Goal: Information Seeking & Learning: Check status

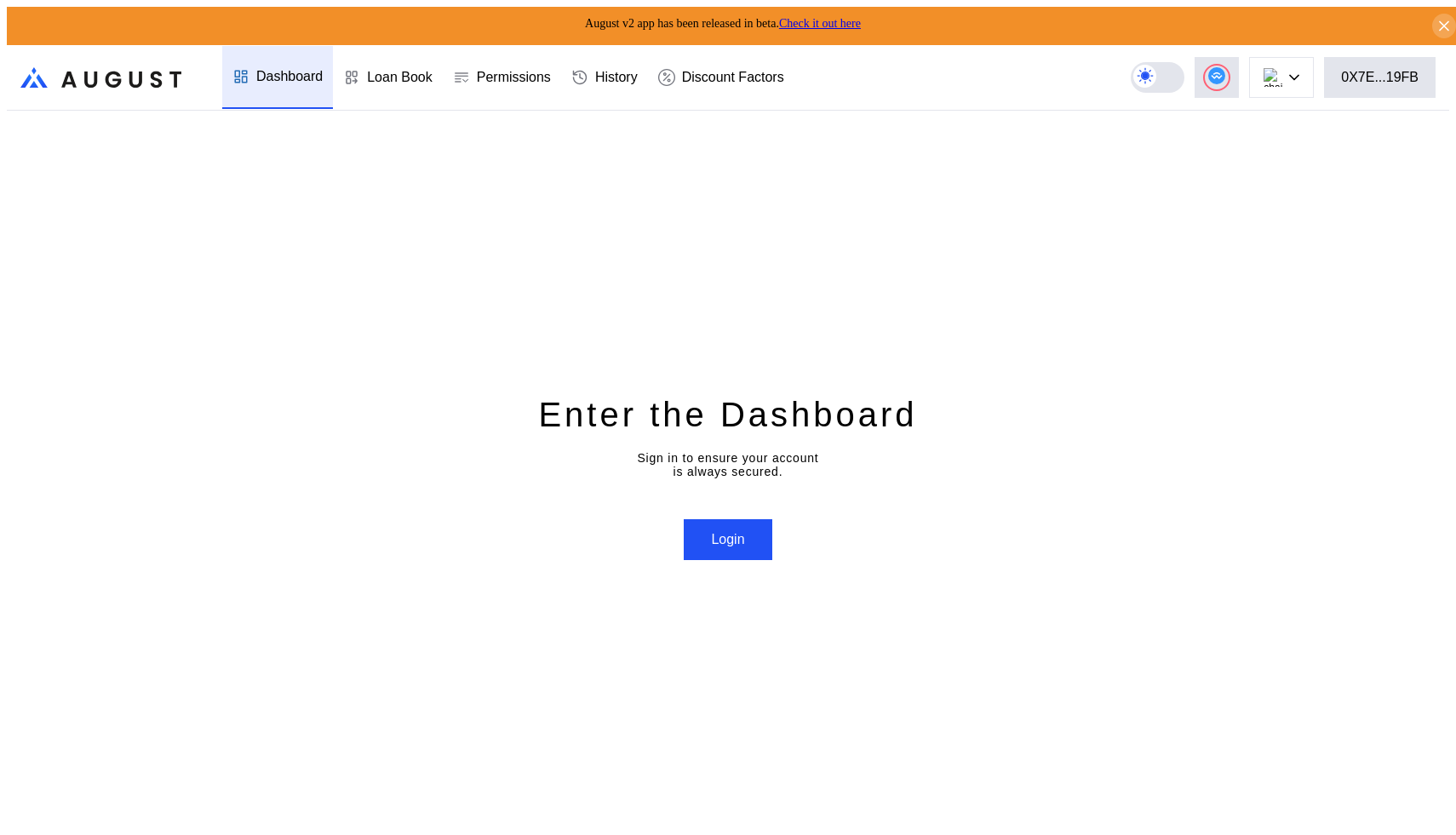
click at [852, 7] on div "August v2 app has been released in beta. Check it out here" at bounding box center [735, 26] width 1456 height 38
click at [847, 20] on link "Check it out here" at bounding box center [819, 23] width 81 height 13
click at [1392, 70] on div "0XF5...7873" at bounding box center [1381, 78] width 74 height 16
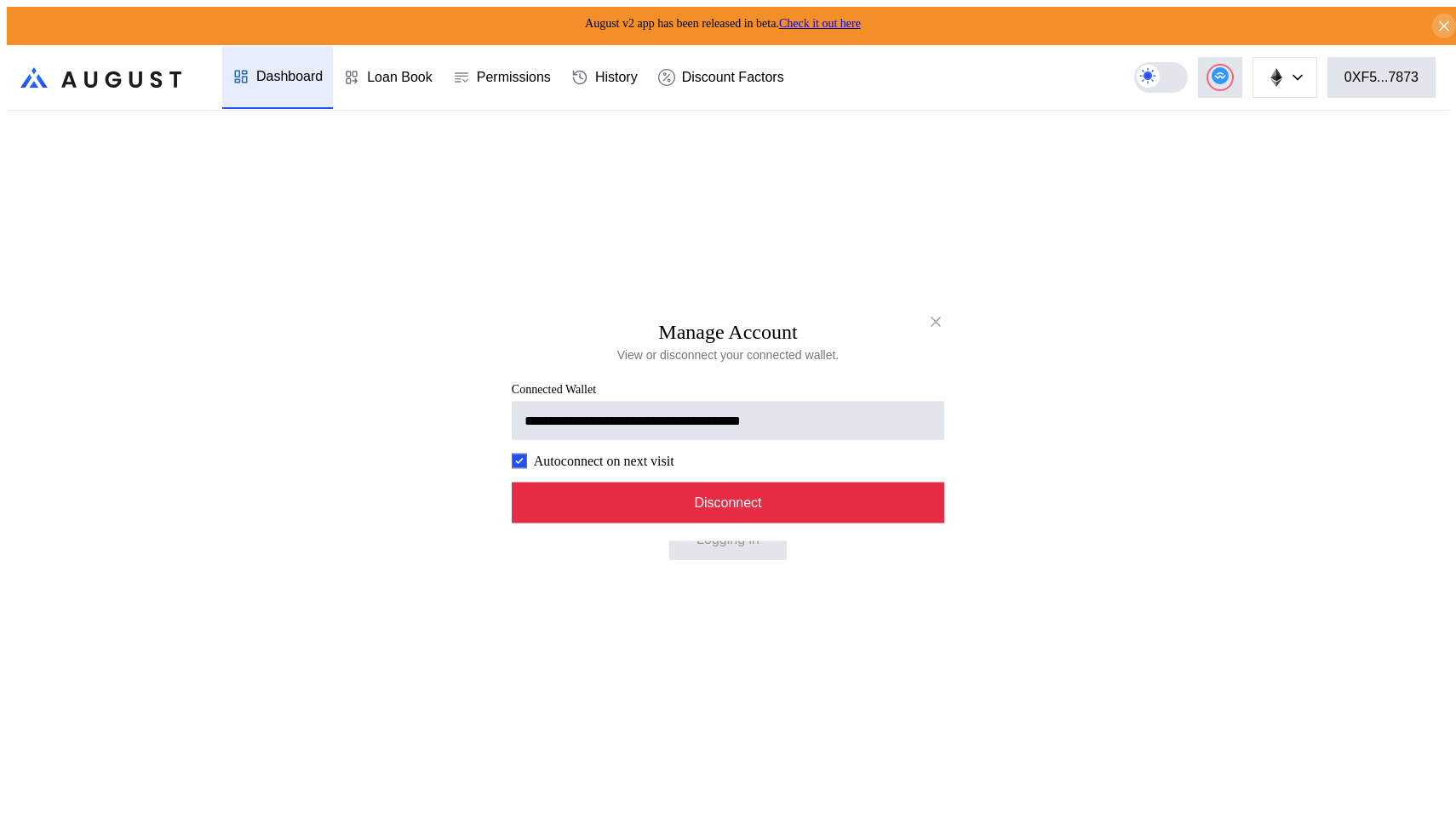
click at [764, 507] on button "Disconnect" at bounding box center [728, 502] width 433 height 41
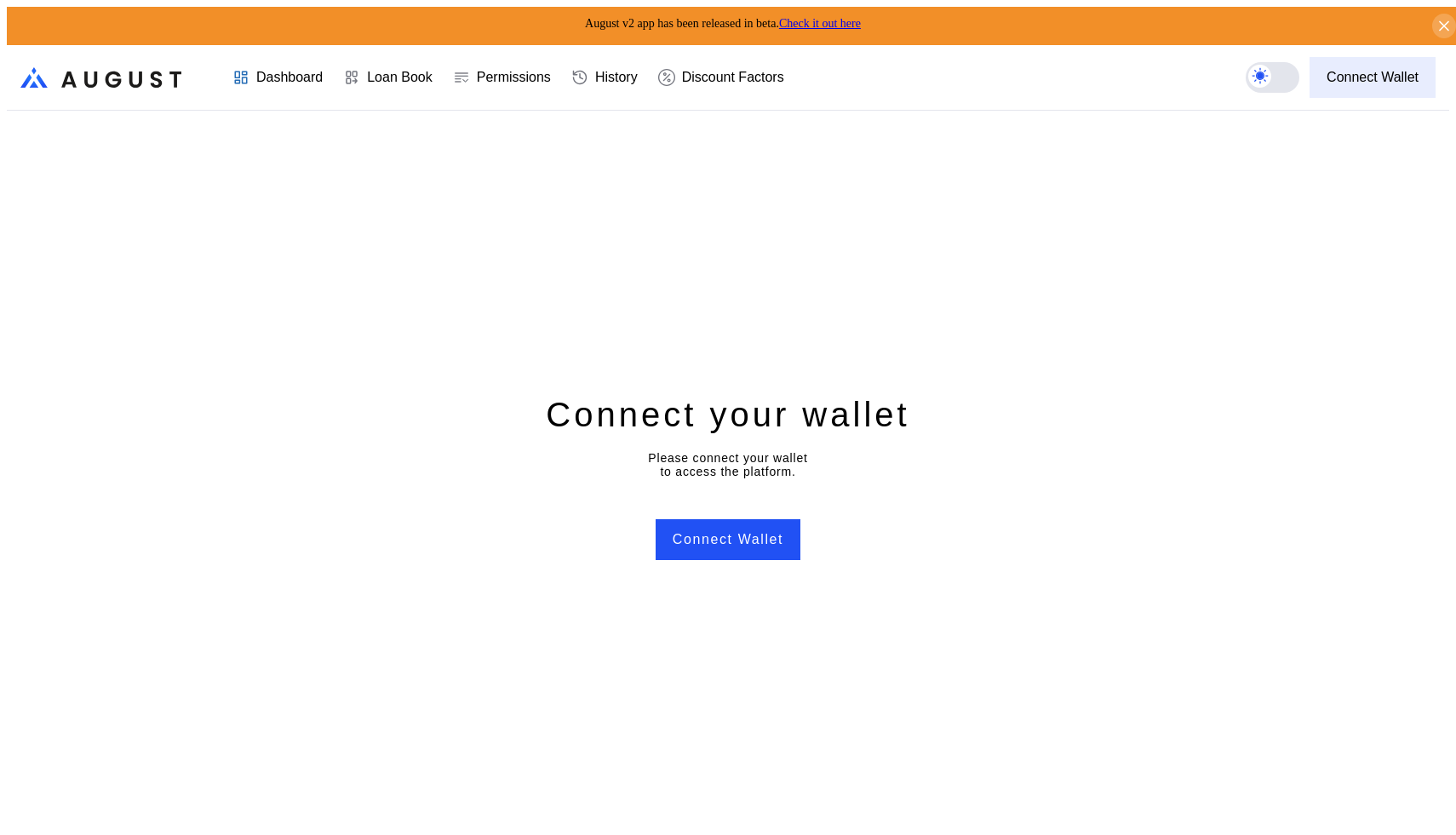
click at [1379, 76] on div "Connect Wallet" at bounding box center [1372, 78] width 92 height 16
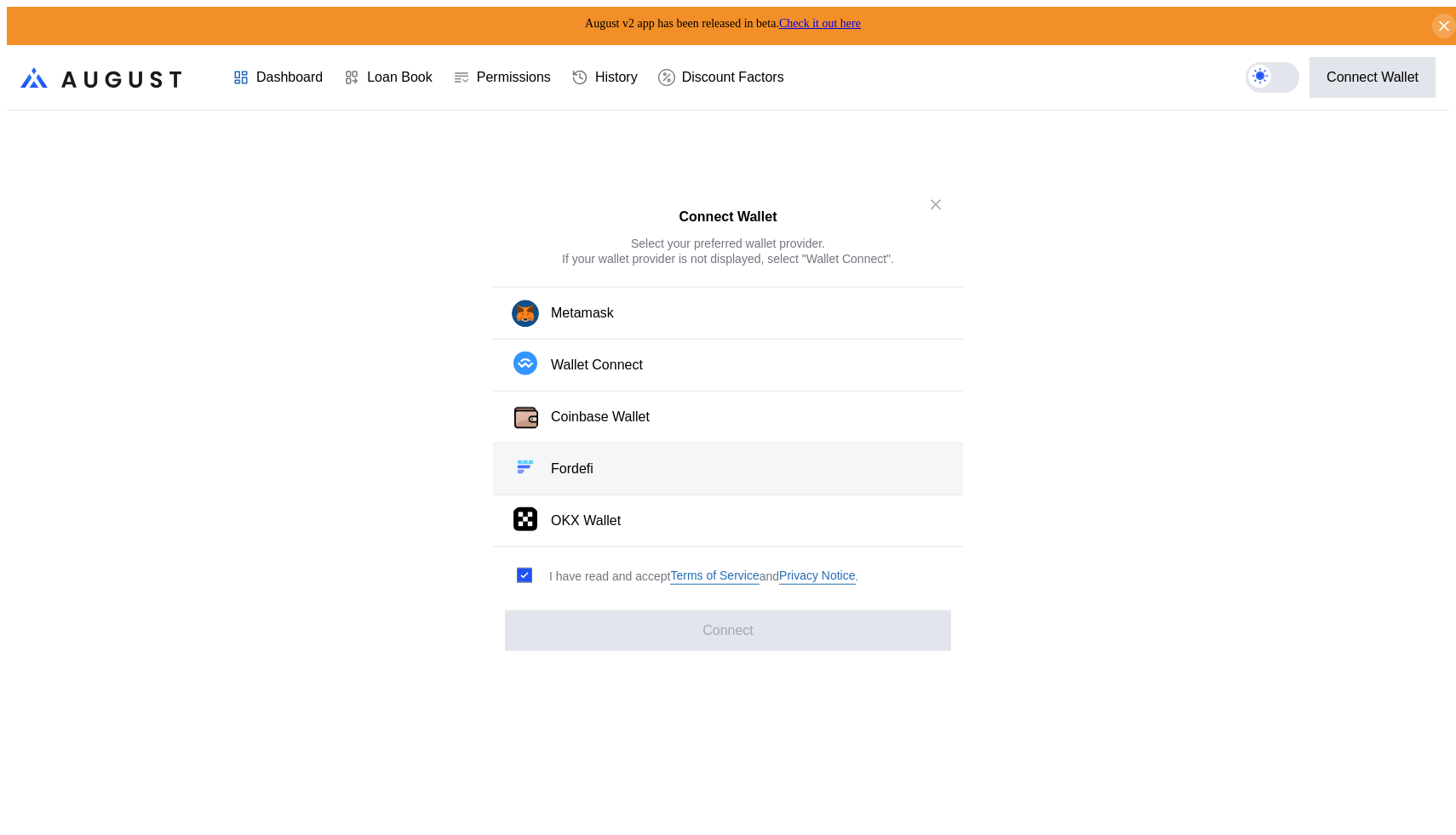
click at [698, 468] on button "Fordefi" at bounding box center [728, 469] width 470 height 52
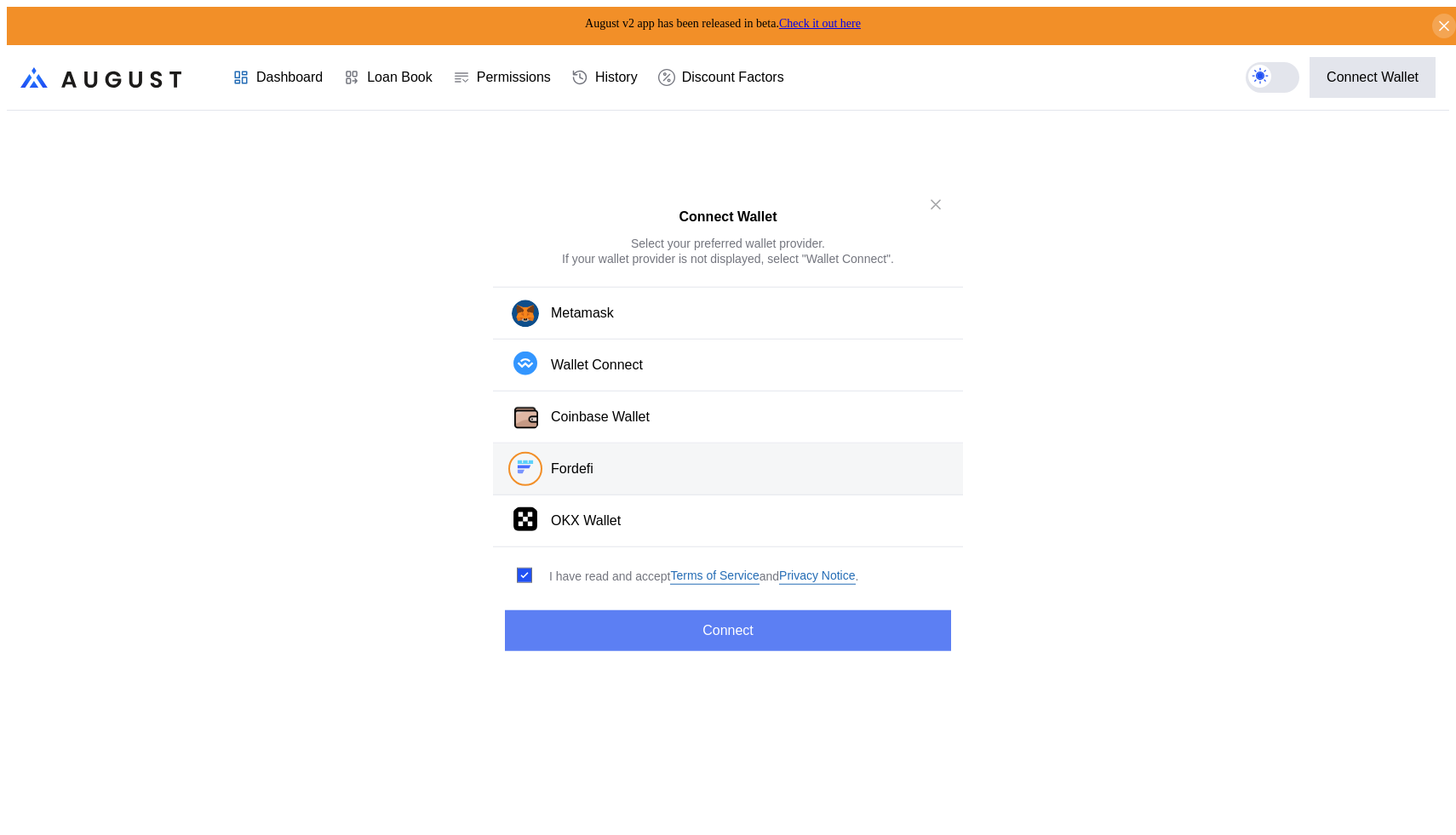
click at [733, 610] on button "Connect" at bounding box center [728, 630] width 446 height 41
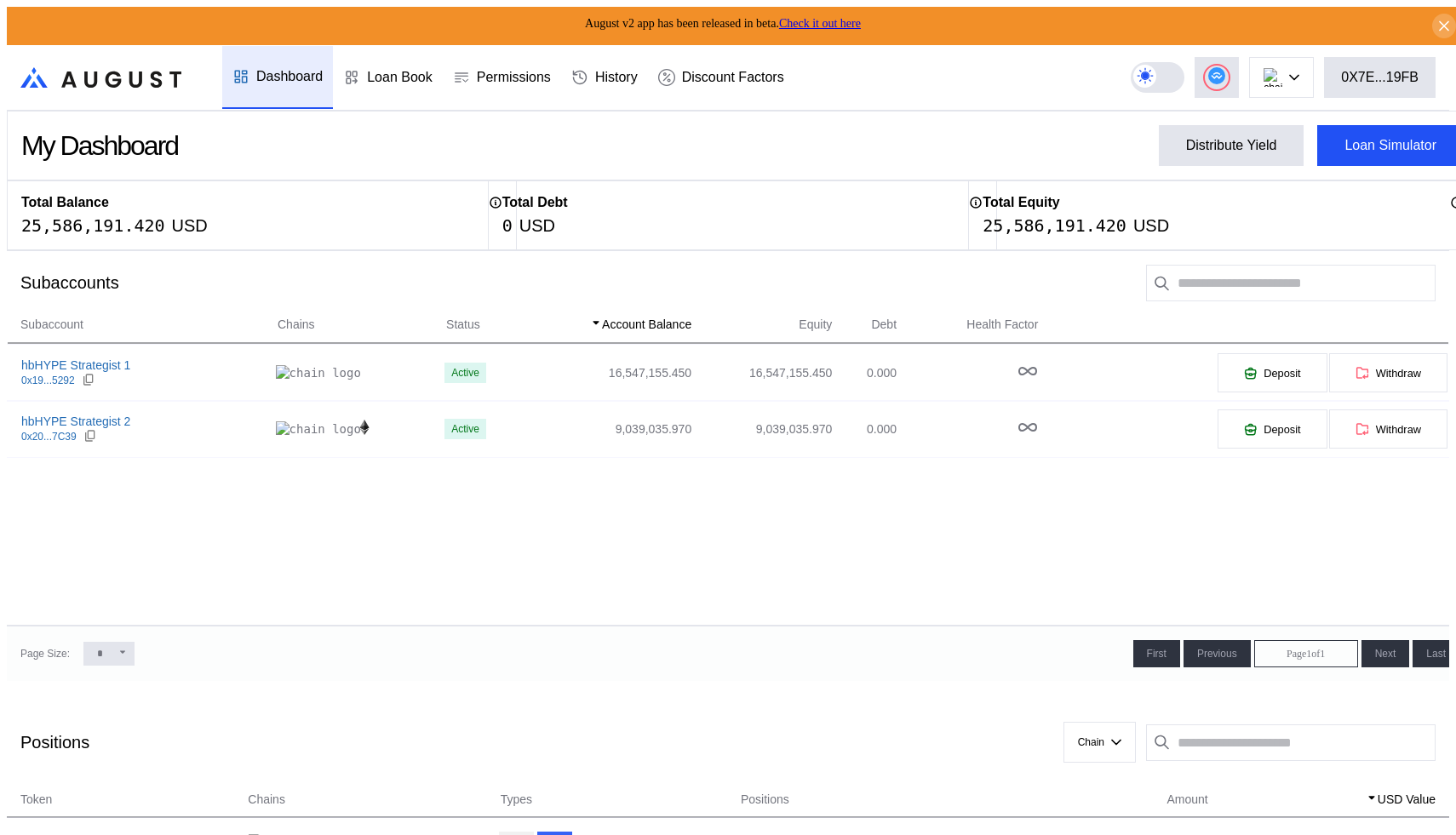
click at [609, 539] on div "Subaccount Chains Status Account Balance Equity Debt Health Factor hbHYPE Strat…" at bounding box center [728, 470] width 1442 height 310
click at [531, 215] on div "USD" at bounding box center [537, 225] width 36 height 20
click at [591, 243] on div "Total Debt 0 USD" at bounding box center [742, 215] width 510 height 70
click at [625, 269] on div "Subaccounts Show Closed Accounts" at bounding box center [728, 282] width 1442 height 65
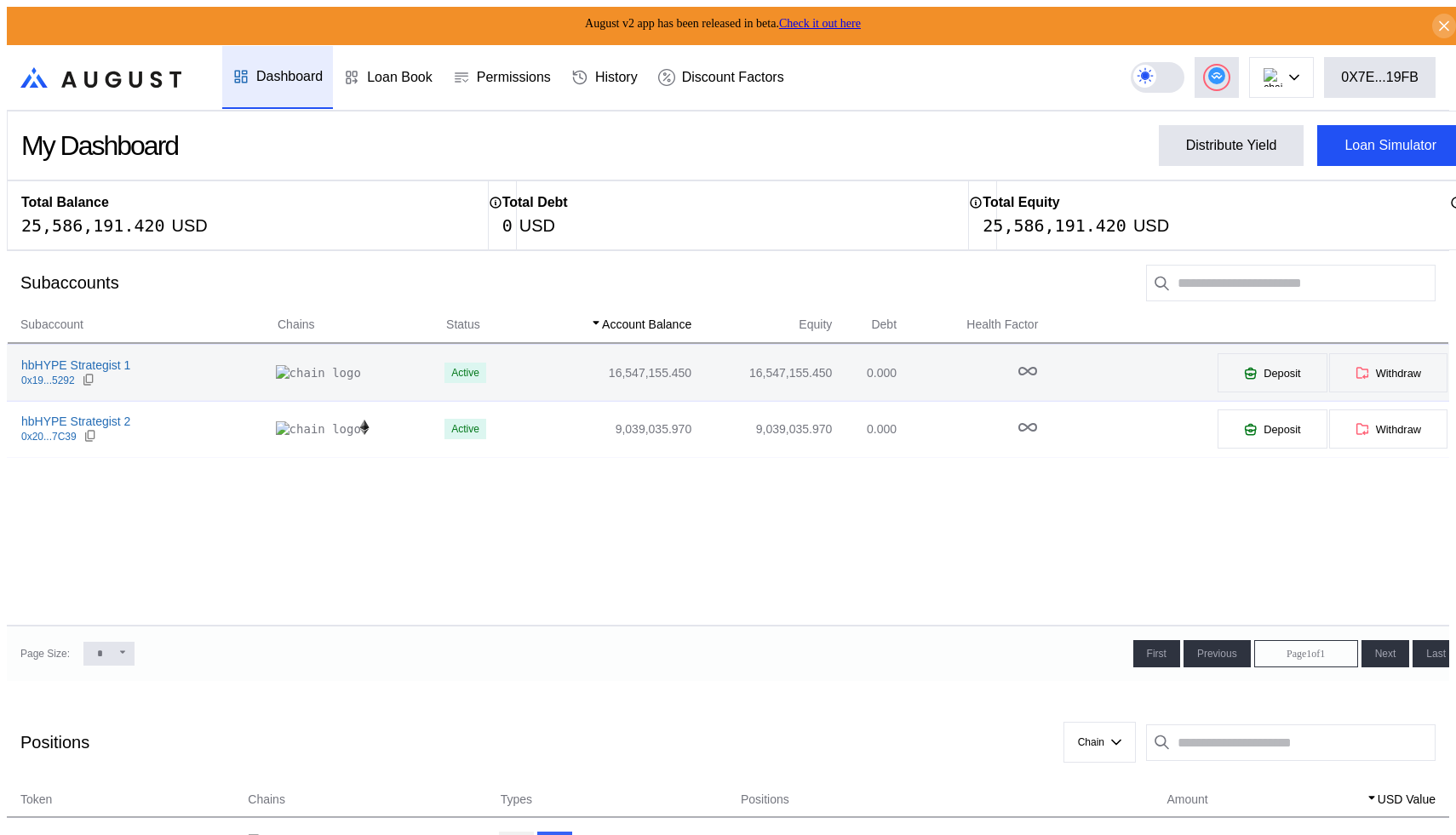
click at [521, 372] on td "16,547,155.450" at bounding box center [607, 372] width 171 height 56
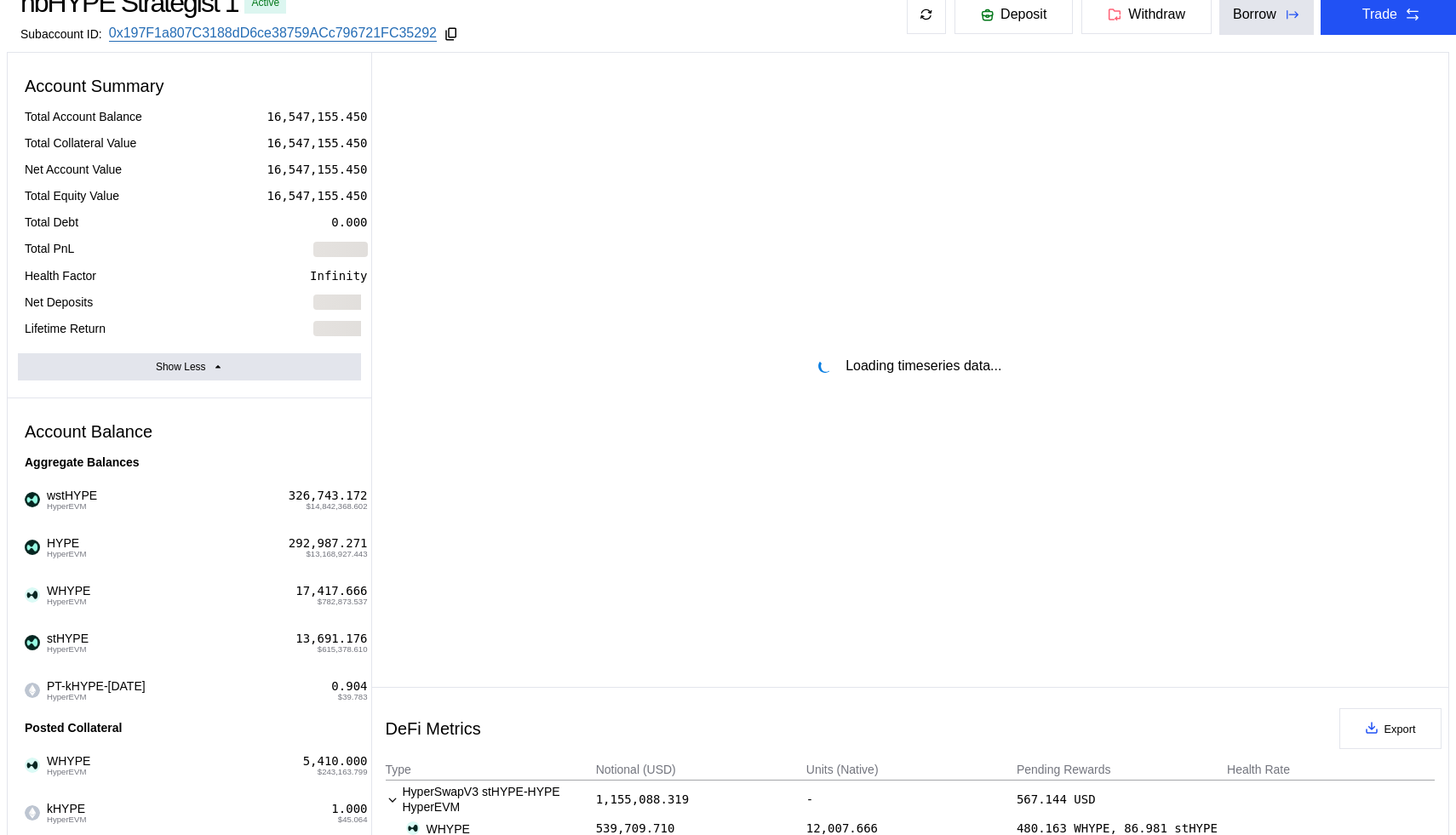
scroll to position [130, 0]
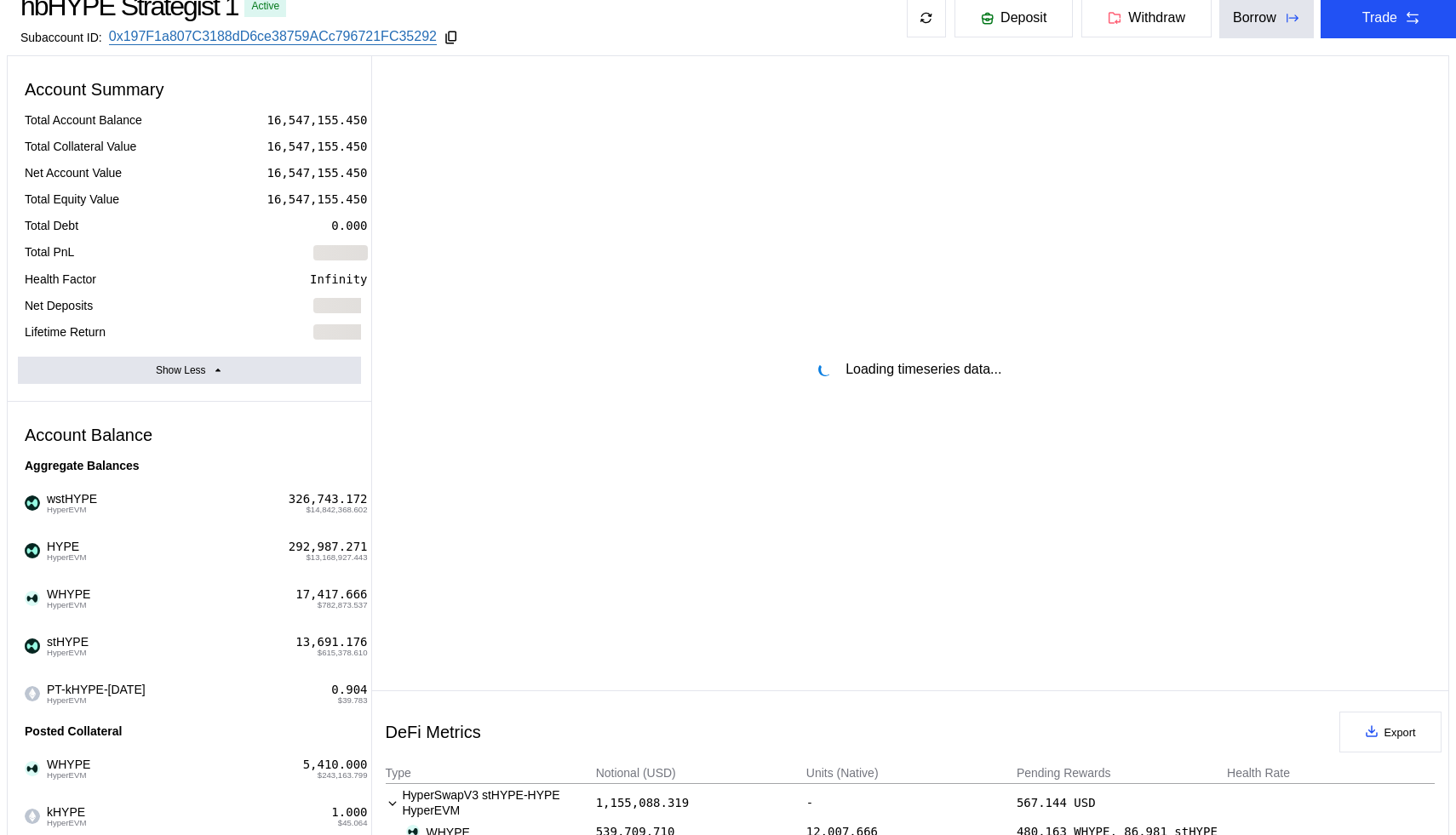
select select "*"
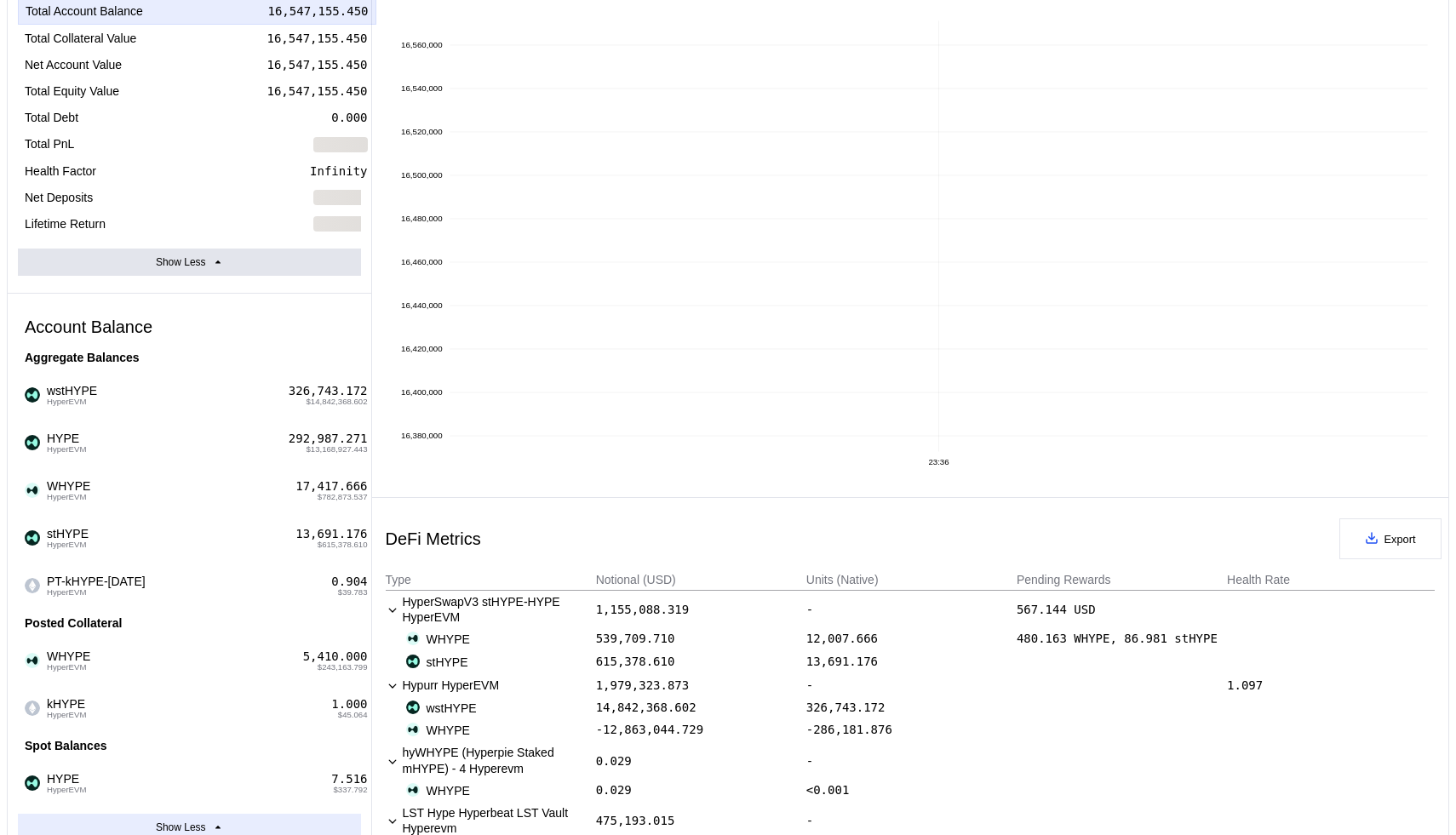
scroll to position [246, 0]
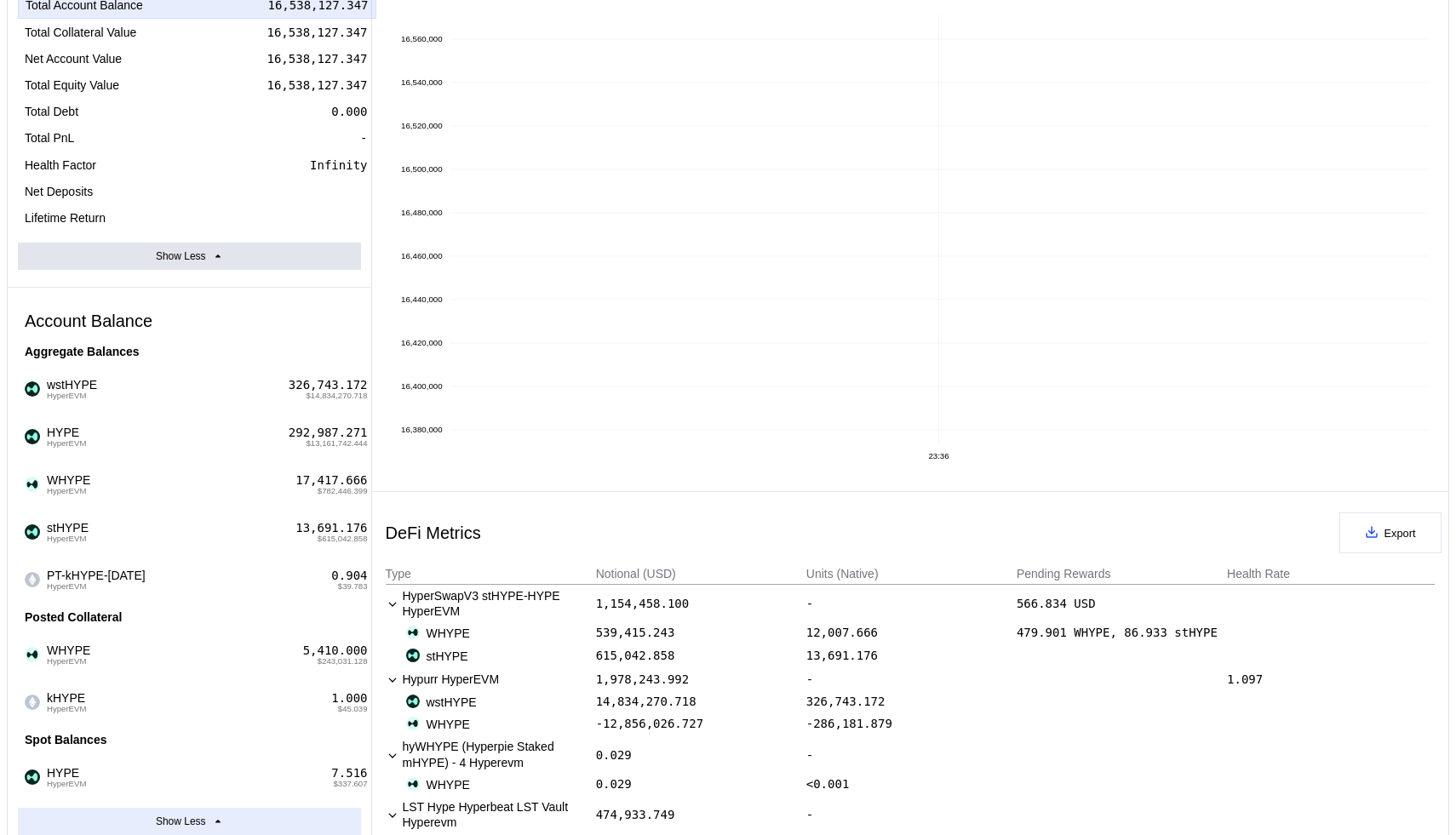
click at [199, 808] on button "Show Less" at bounding box center [189, 821] width 343 height 27
click at [199, 808] on button "Show more" at bounding box center [189, 821] width 343 height 27
click at [199, 808] on button "Show Less" at bounding box center [189, 821] width 343 height 27
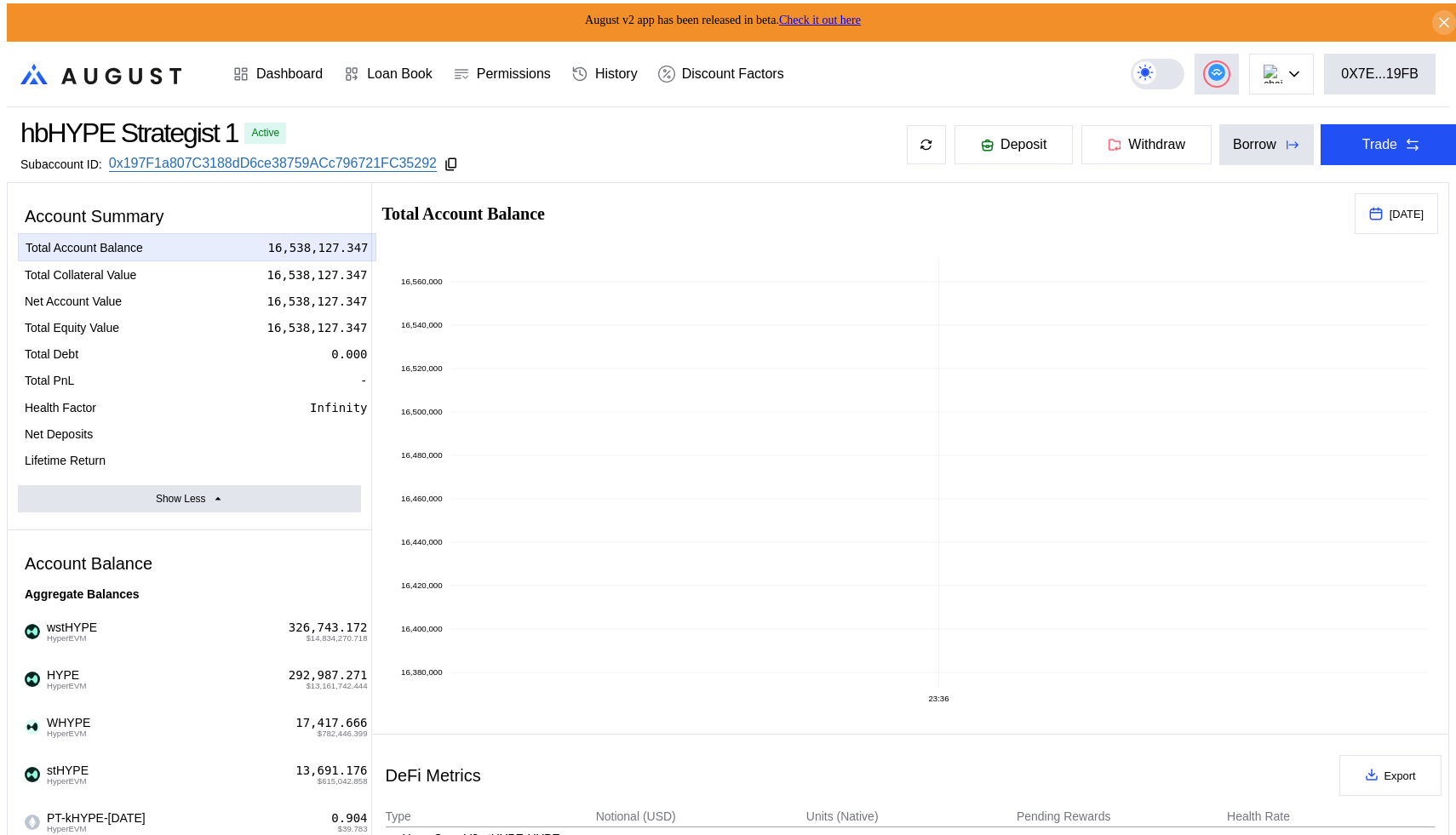
scroll to position [0, 0]
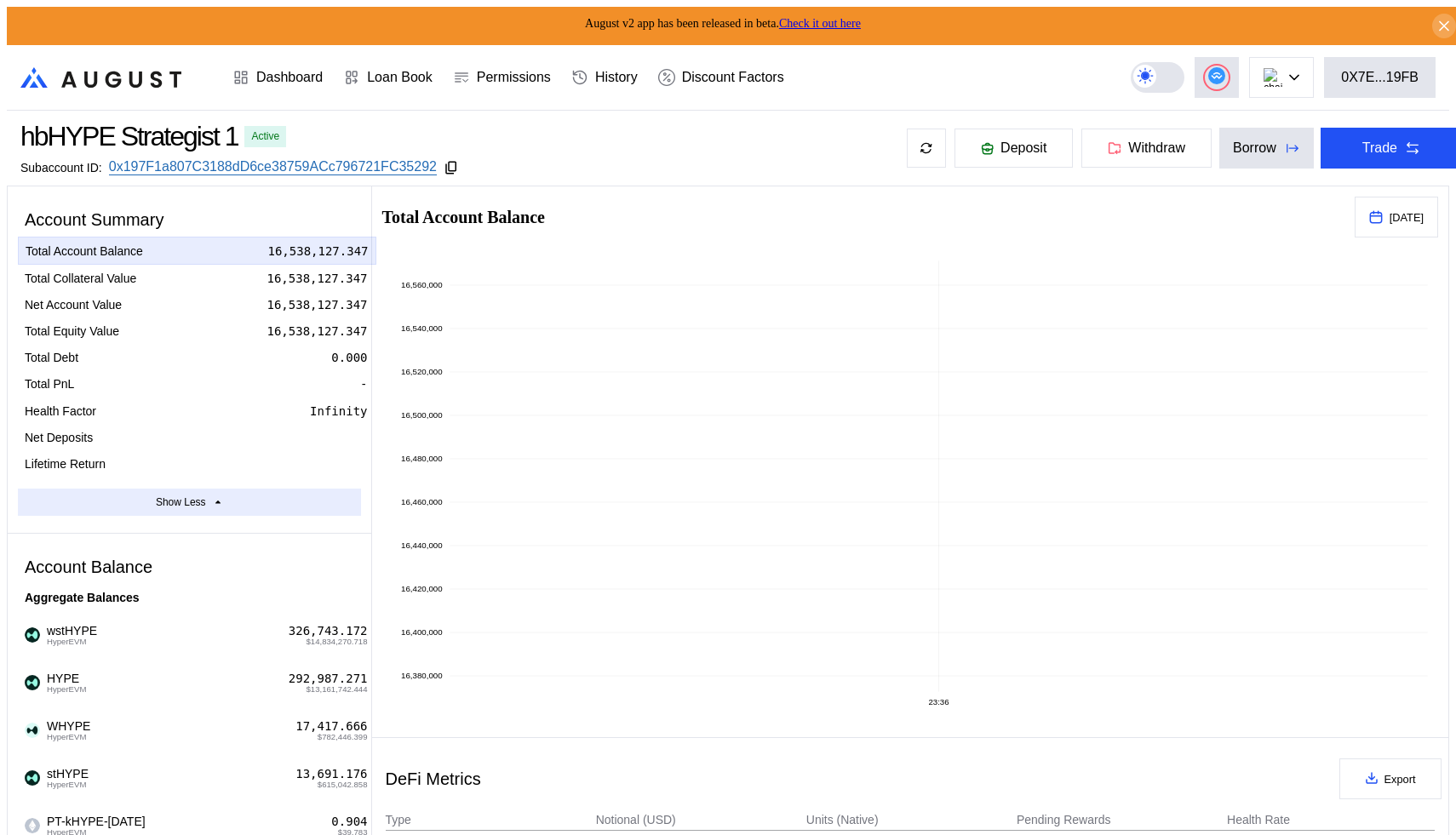
click at [212, 497] on icon at bounding box center [218, 502] width 10 height 11
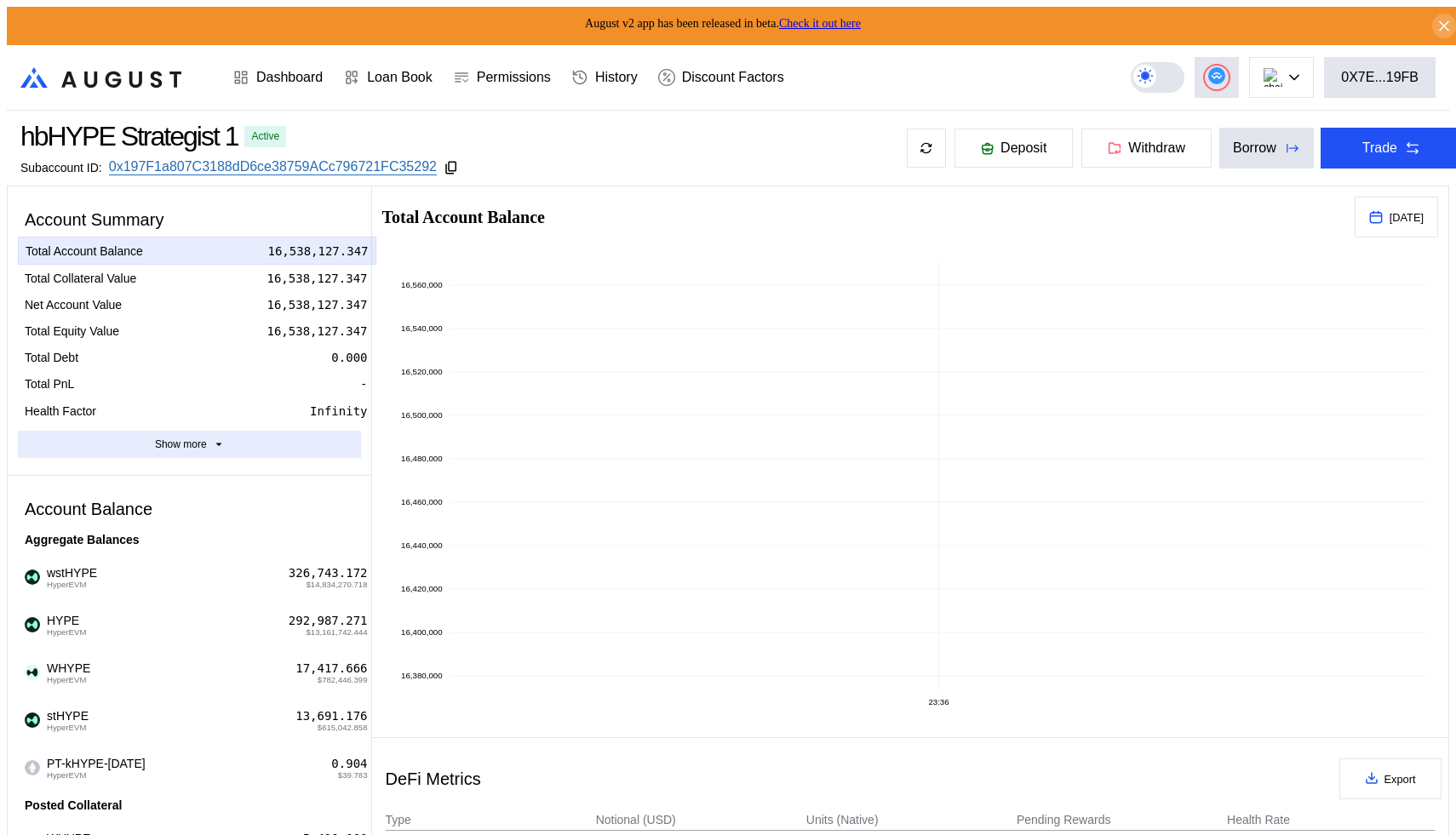
click at [235, 431] on button "Show more" at bounding box center [189, 444] width 343 height 27
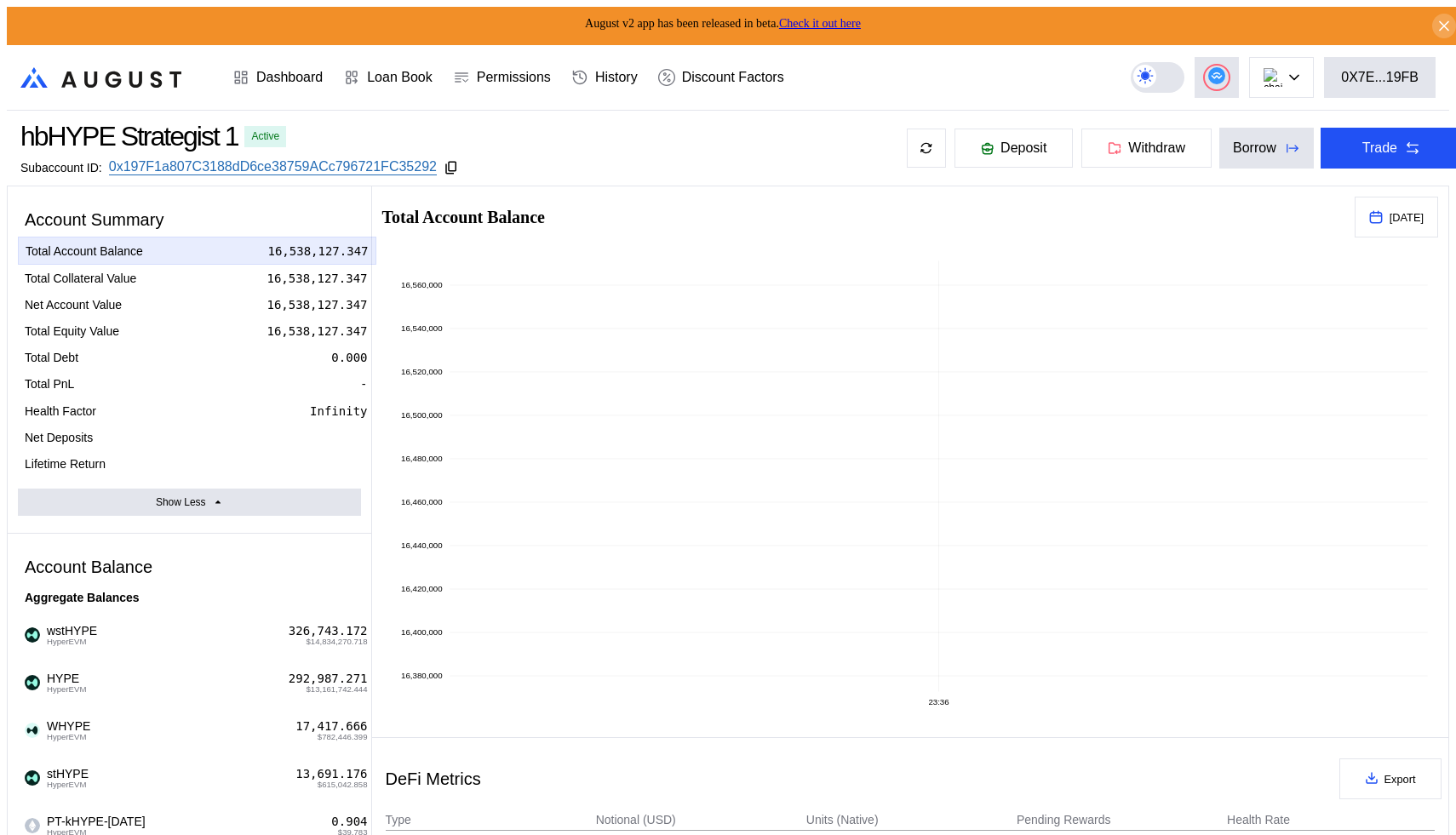
click at [303, 485] on div "Account Summary Total Account Balance 16,538,127.347 Total Collateral Value 16,…" at bounding box center [190, 359] width 364 height 347
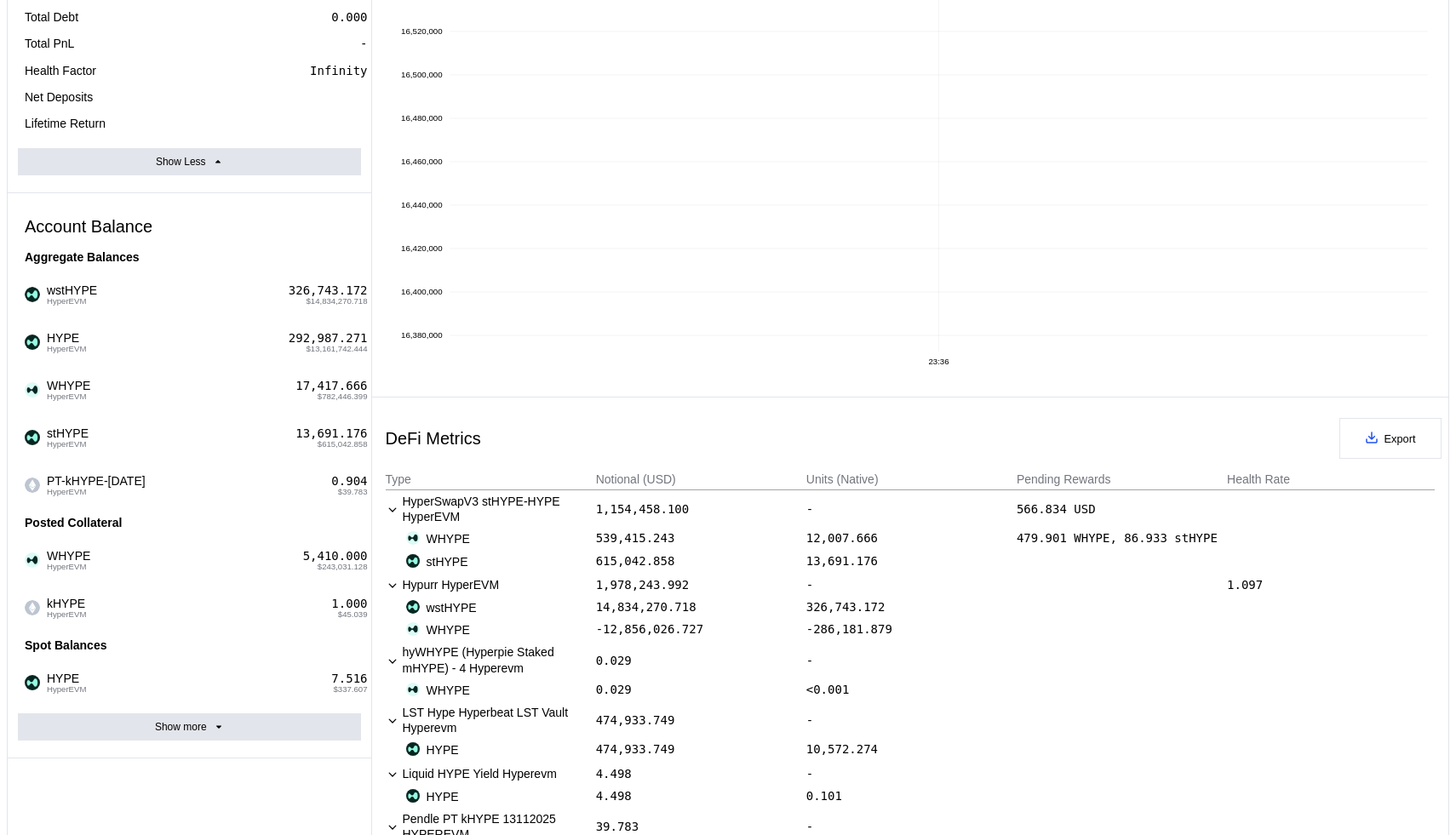
scroll to position [299, 0]
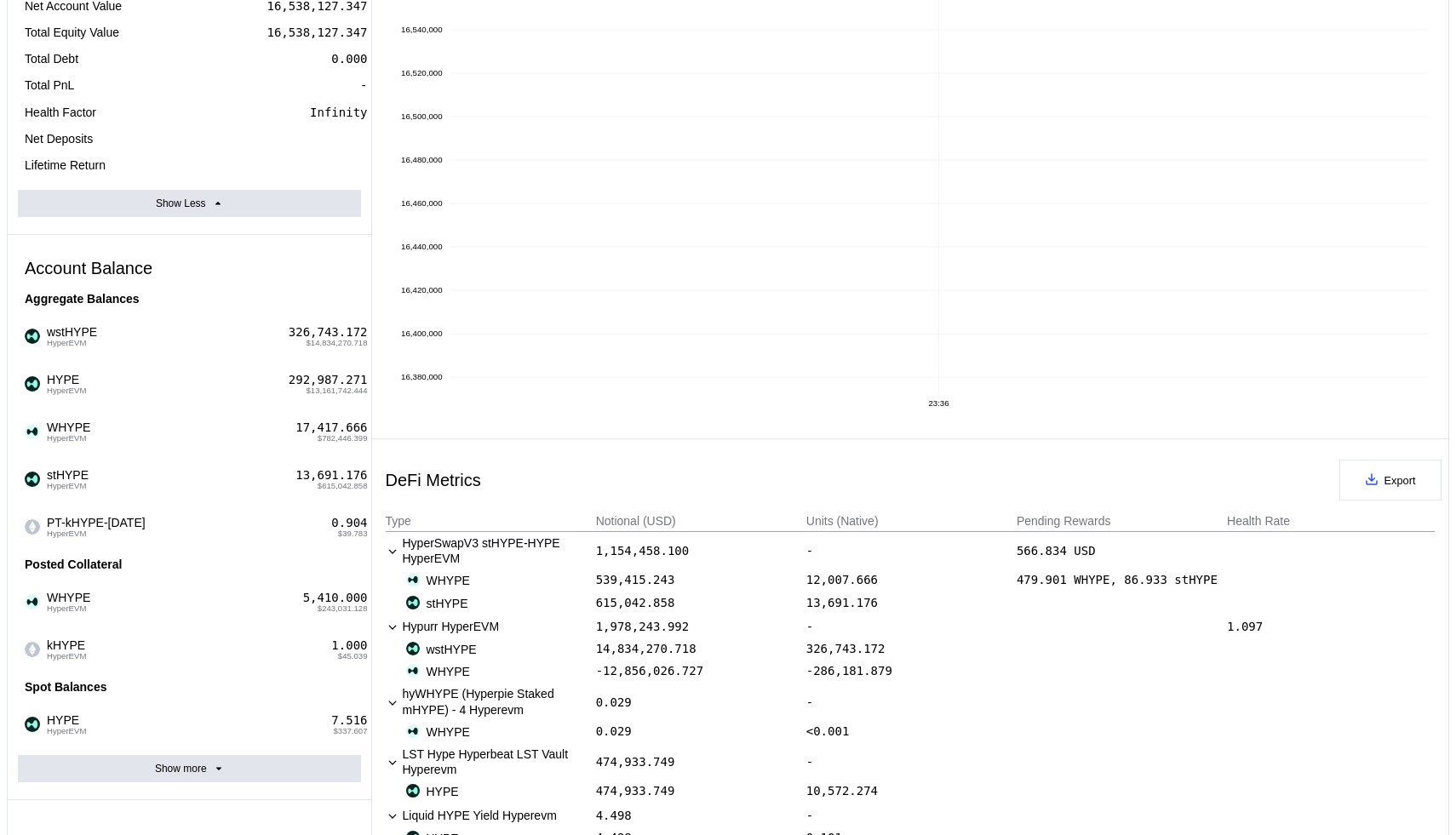
click at [285, 702] on div "Account Summary Total Account Balance 16,538,127.347 Total Collateral Value 16,…" at bounding box center [190, 675] width 365 height 1576
click at [171, 697] on div "Account Summary Total Account Balance 16,538,127.347 Total Collateral Value 16,…" at bounding box center [190, 675] width 365 height 1576
click at [178, 755] on button "Show more" at bounding box center [189, 769] width 343 height 27
click at [177, 755] on button "Show Less" at bounding box center [189, 769] width 343 height 27
click at [174, 694] on div "Account Summary Total Account Balance 16,538,127.347 Total Collateral Value 16,…" at bounding box center [190, 675] width 365 height 1576
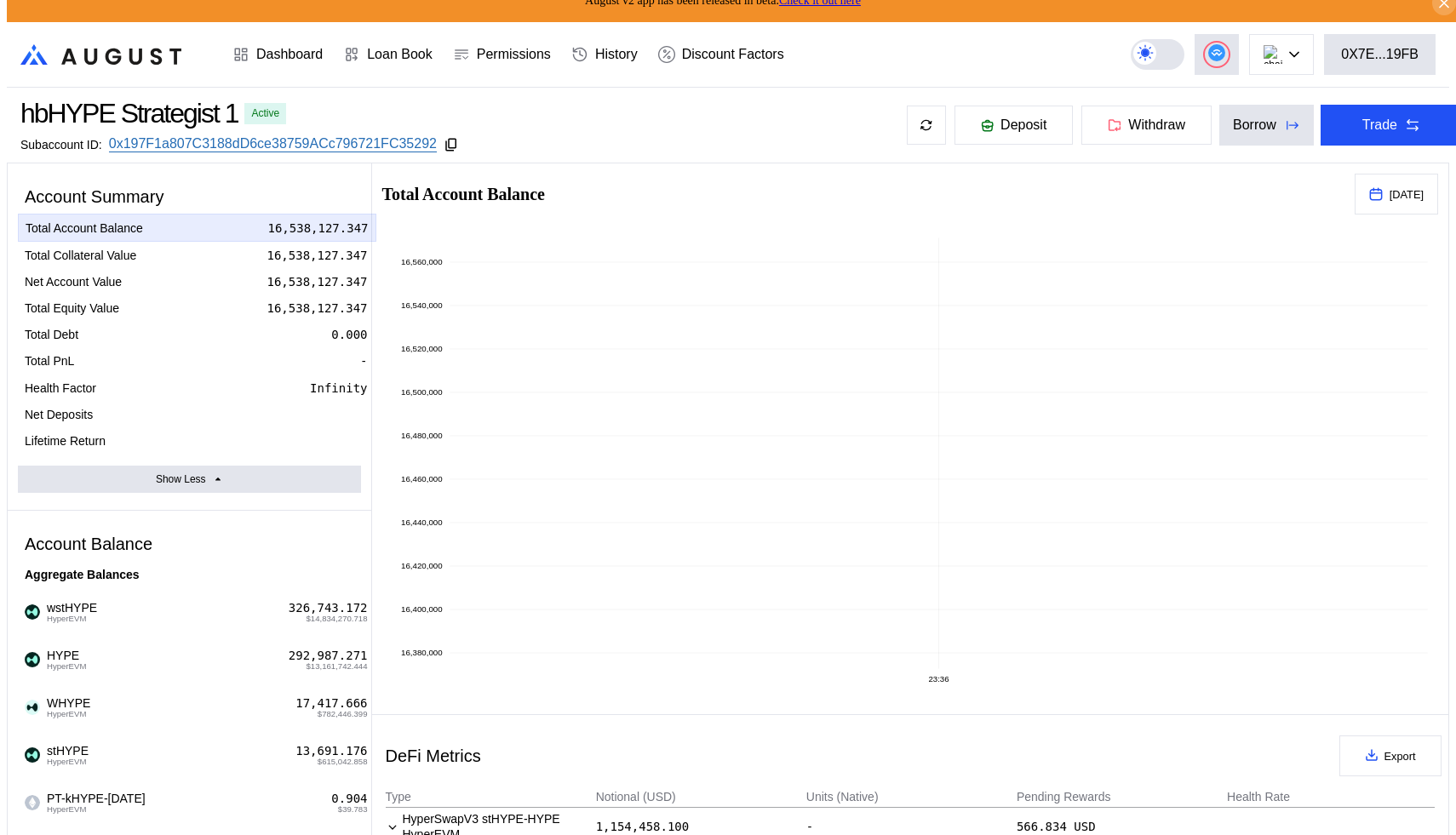
scroll to position [0, 0]
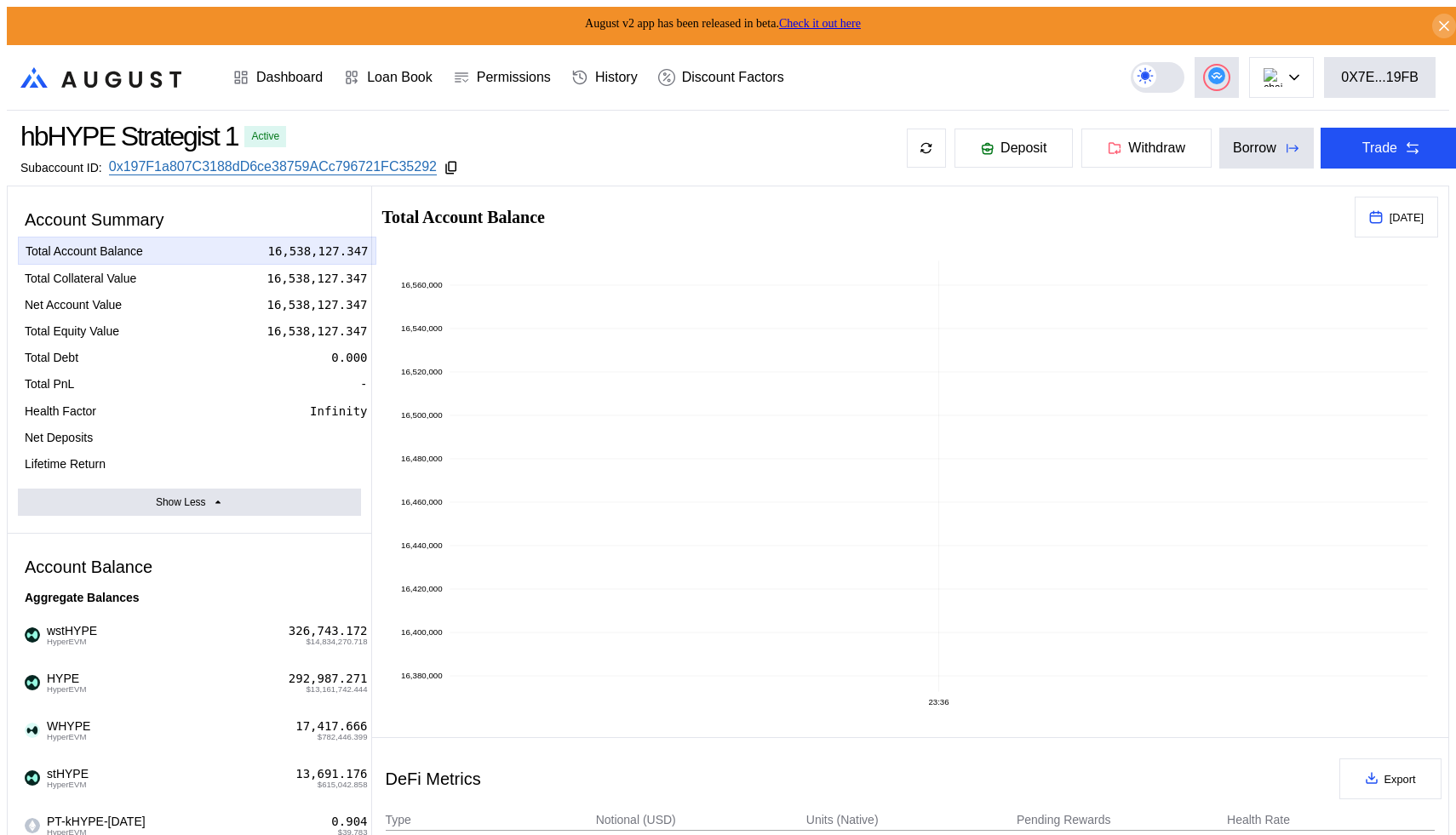
click at [396, 121] on div "hbHYPE Strategist 1 Active" at bounding box center [239, 136] width 438 height 31
click at [265, 73] on div "Dashboard" at bounding box center [289, 78] width 66 height 16
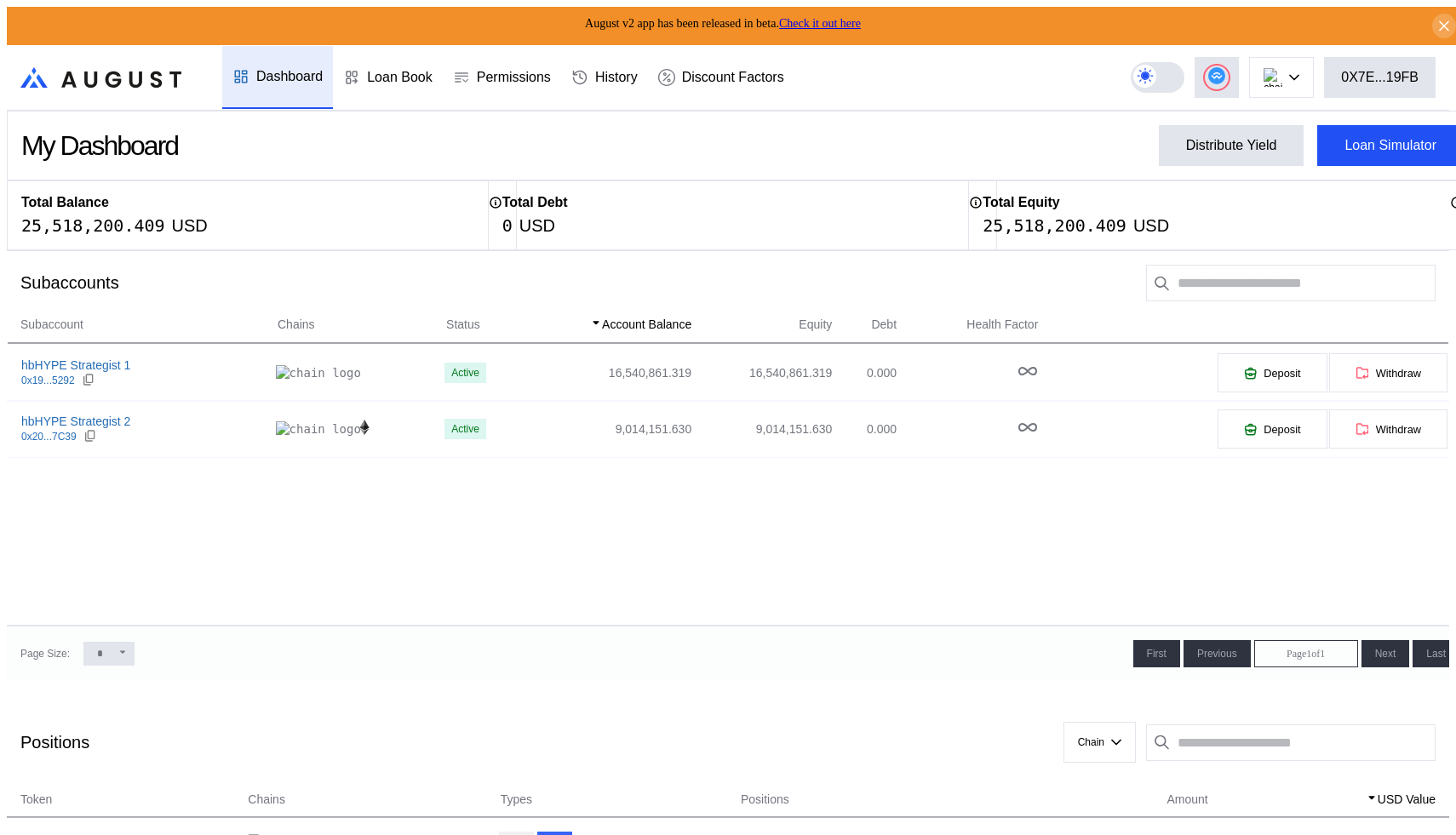
click at [1038, 219] on div "25,518,200.409" at bounding box center [1055, 225] width 144 height 20
copy div "25,518,200.409"
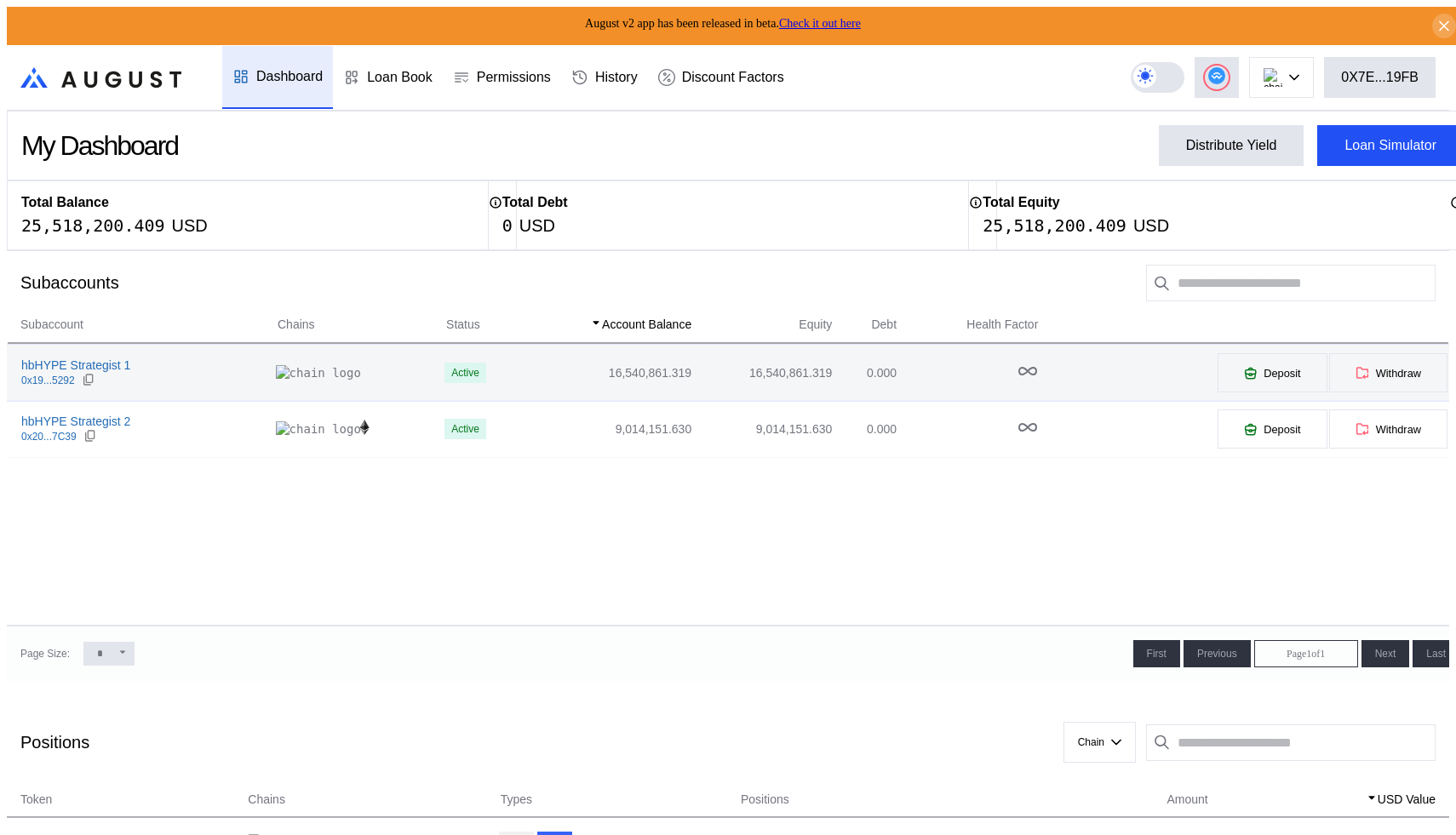
click at [521, 363] on td "16,540,861.319" at bounding box center [607, 372] width 171 height 56
select select "*"
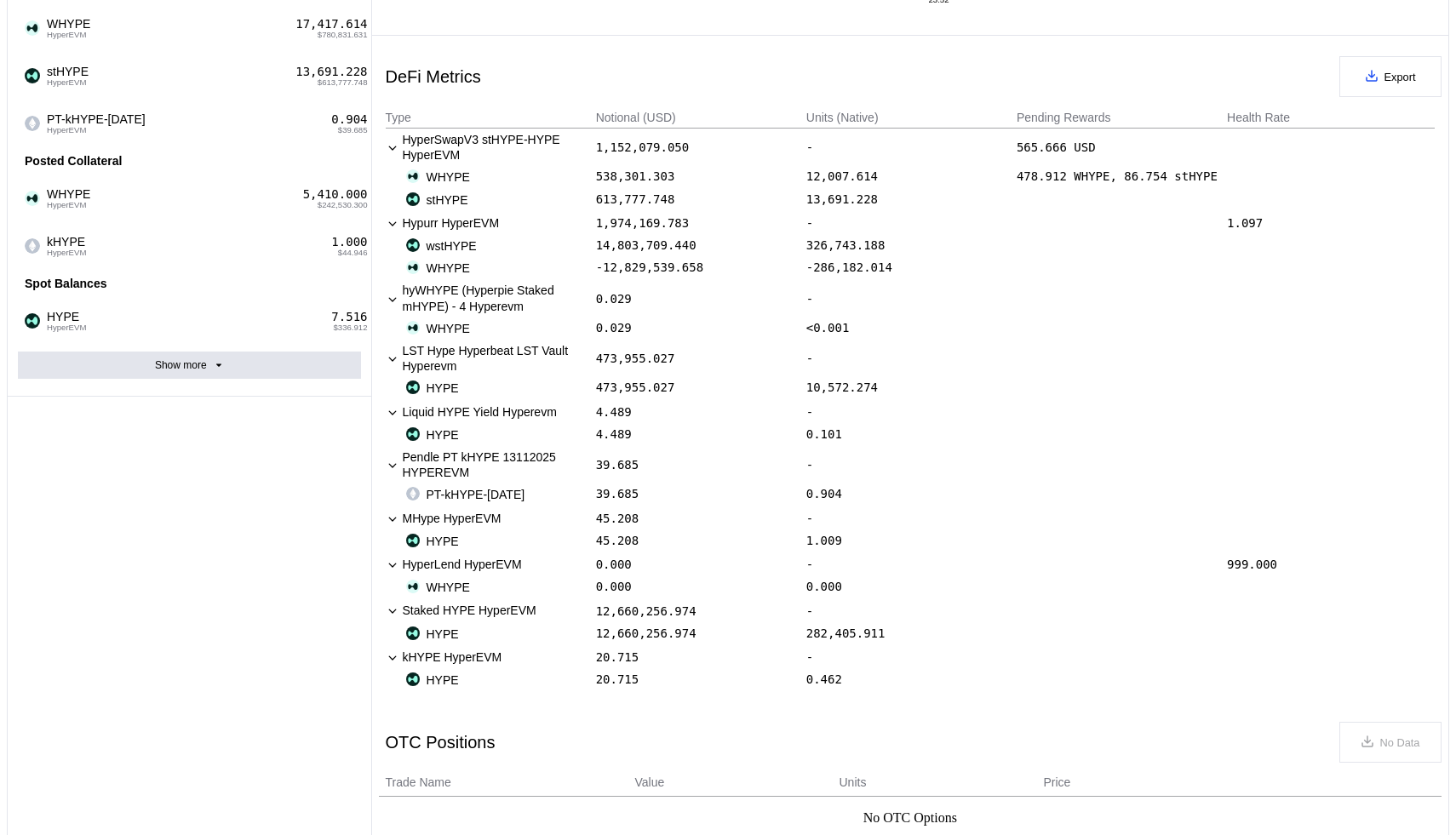
scroll to position [711, 0]
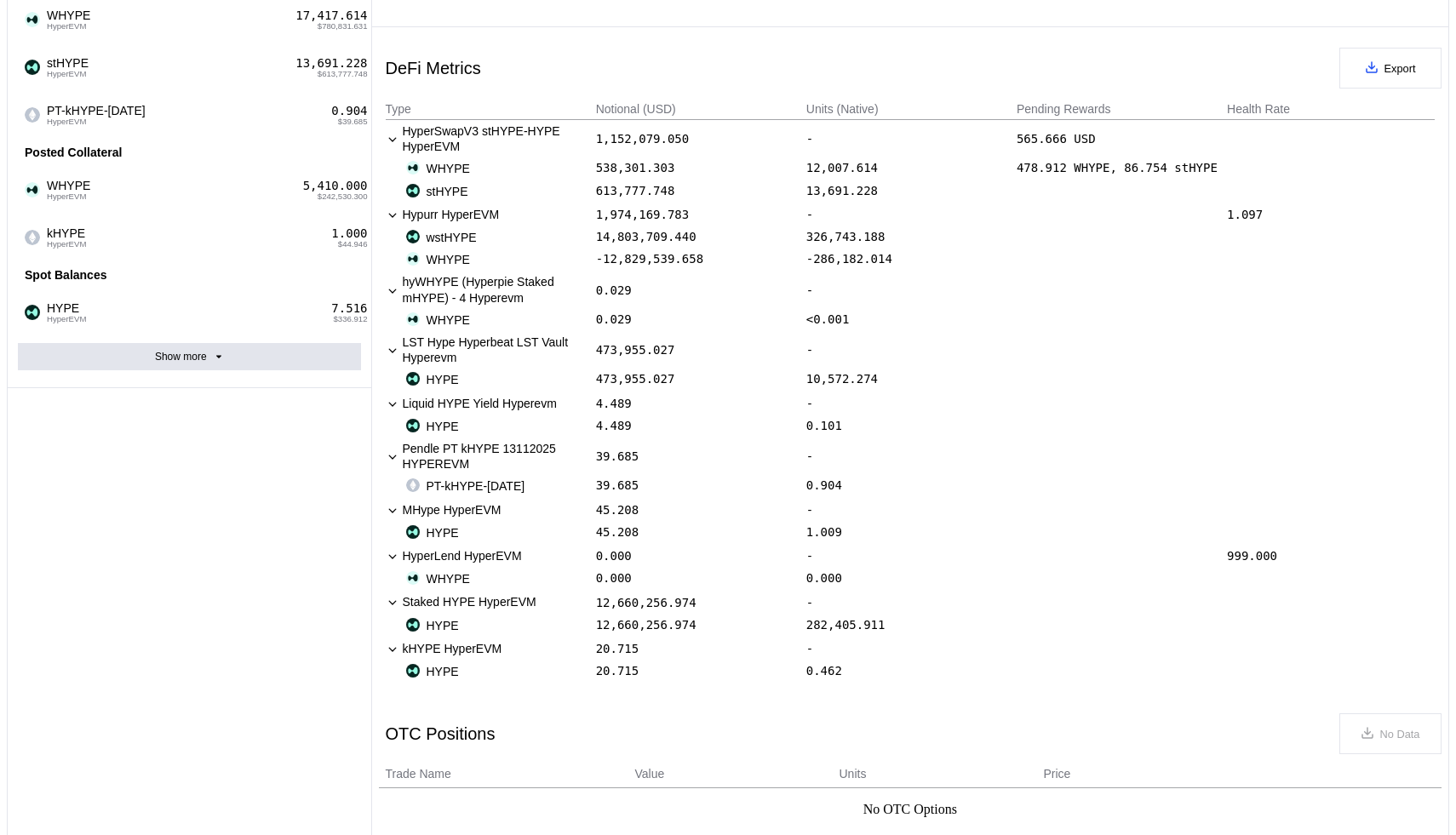
click at [203, 435] on div "Account Summary Total Account Balance 16,504,048.780 Total Collateral Value 16,…" at bounding box center [190, 263] width 365 height 1576
click at [508, 192] on div "stHYPE" at bounding box center [499, 191] width 187 height 16
drag, startPoint x: 508, startPoint y: 192, endPoint x: 436, endPoint y: 191, distance: 72.0
click at [436, 191] on div "stHYPE" at bounding box center [499, 191] width 187 height 16
click at [471, 191] on div "stHYPE" at bounding box center [499, 191] width 187 height 16
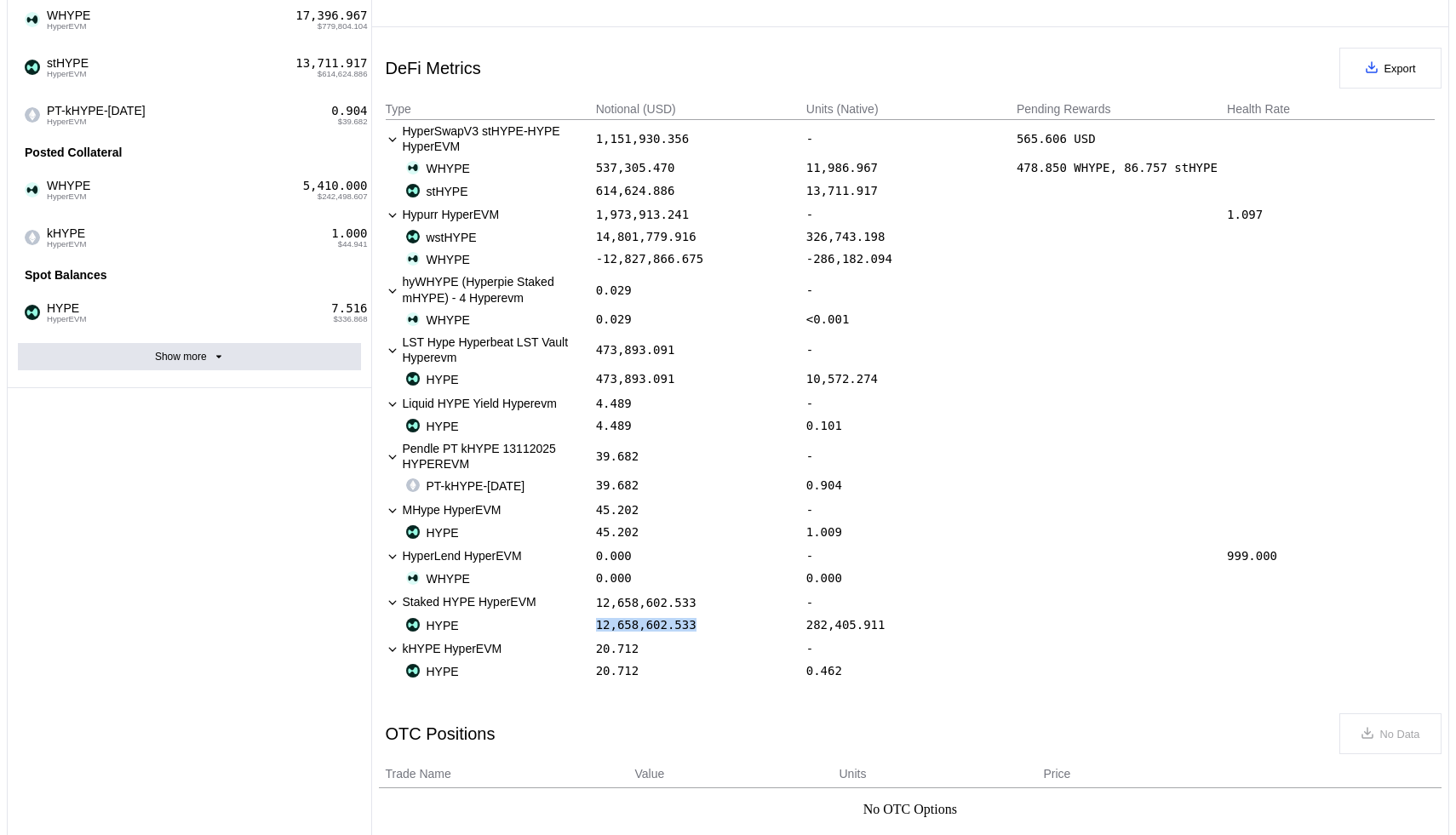
drag, startPoint x: 728, startPoint y: 639, endPoint x: 536, endPoint y: 639, distance: 192.0
click at [536, 637] on div "HYPE 12,658,602.533 282,405.911" at bounding box center [910, 625] width 1049 height 22
click at [554, 627] on div "HYPE" at bounding box center [499, 626] width 187 height 16
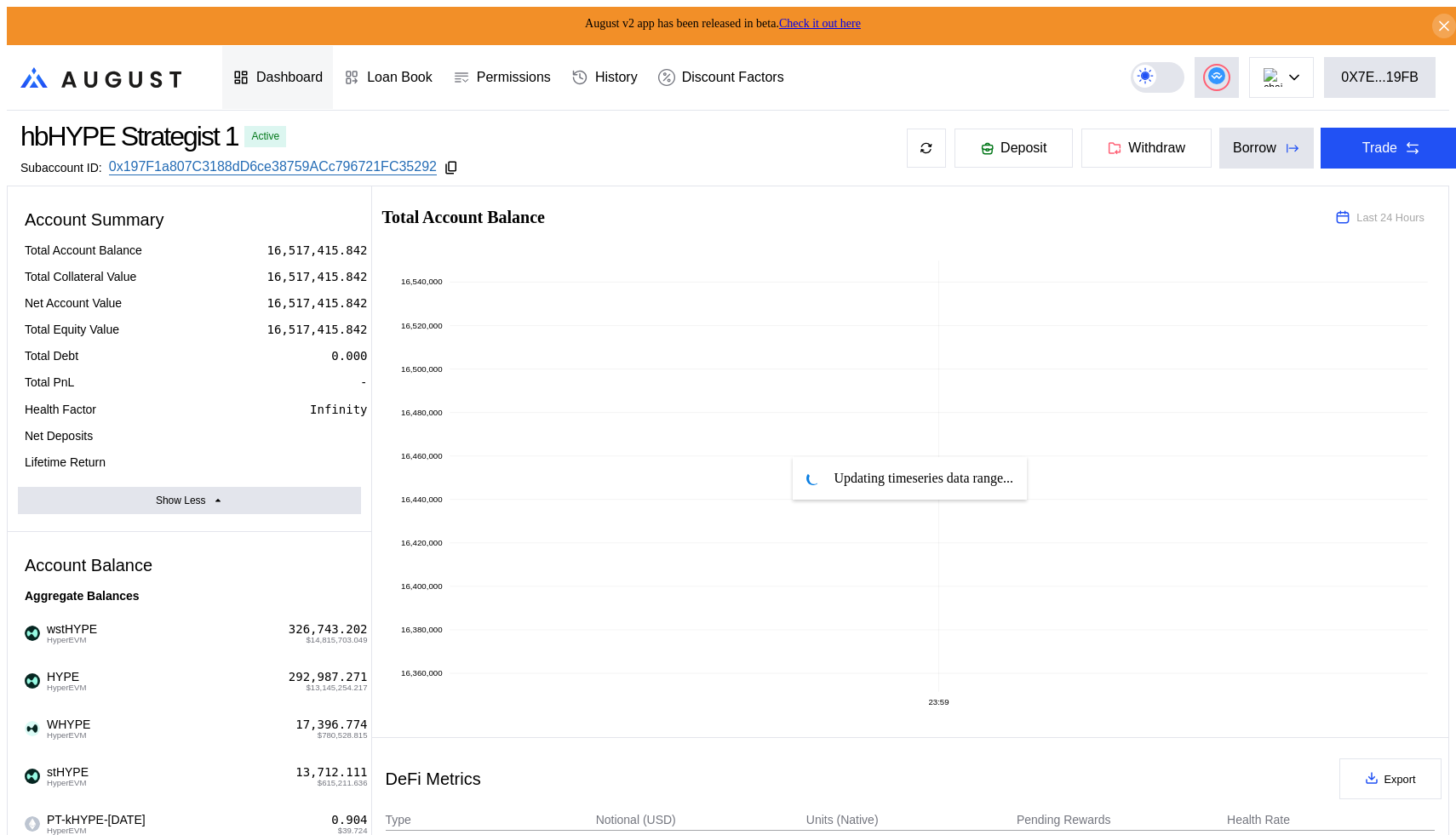
click at [233, 69] on icon at bounding box center [240, 77] width 17 height 17
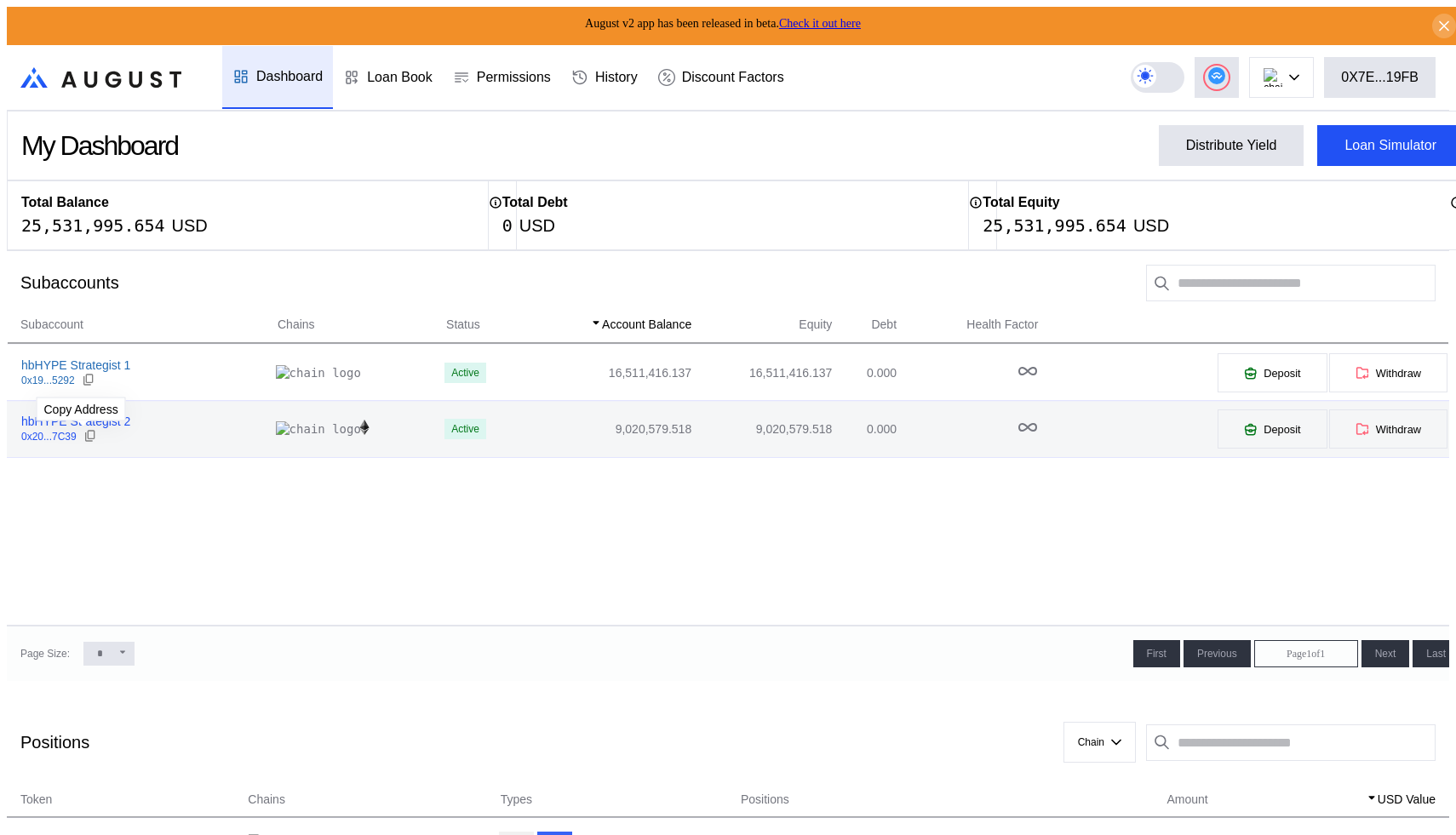
click at [83, 436] on icon at bounding box center [90, 436] width 14 height 14
click at [181, 435] on div "hbHYPE Strategist 2 0x20...7C39" at bounding box center [142, 428] width 268 height 31
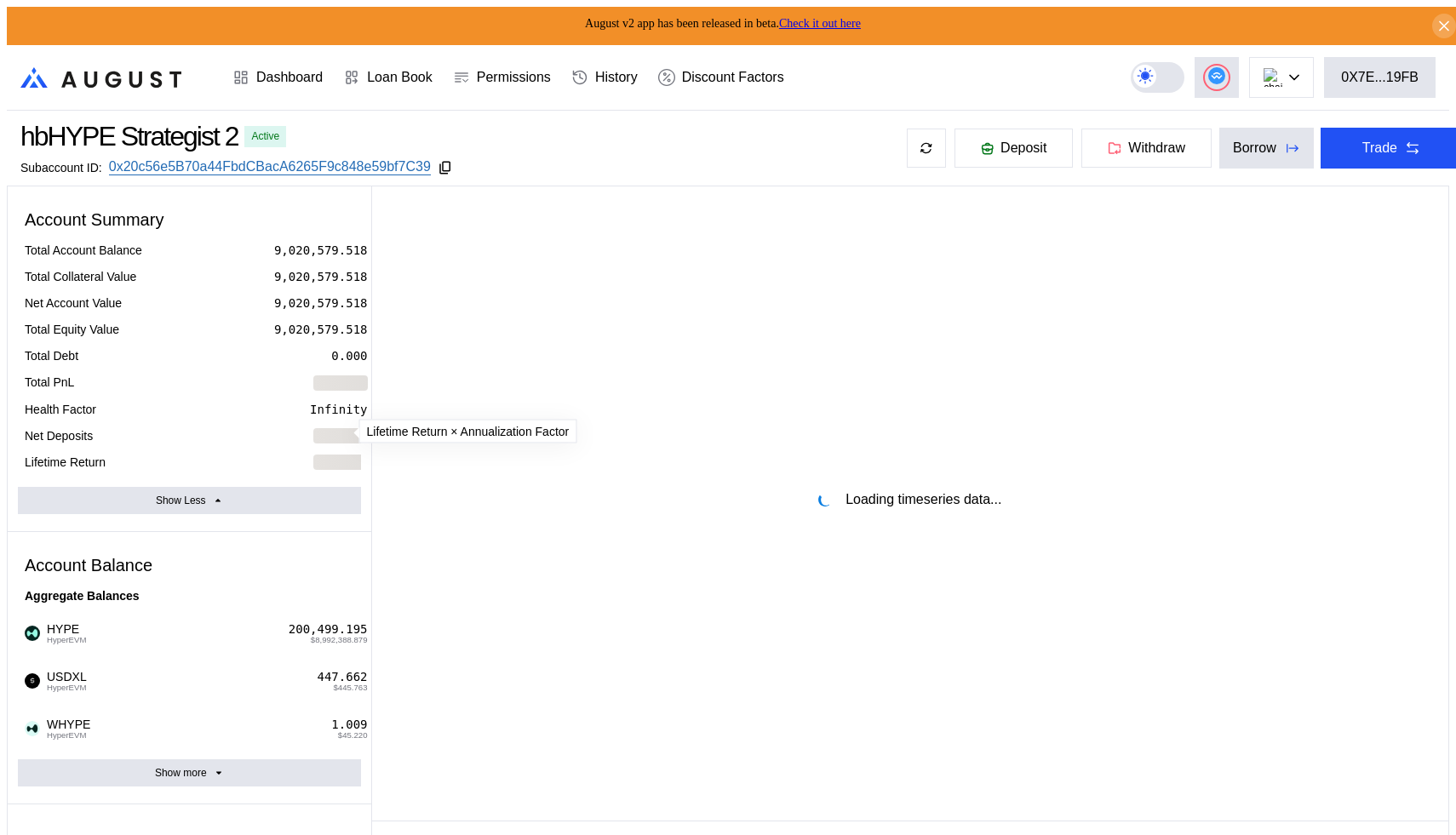
select select "*"
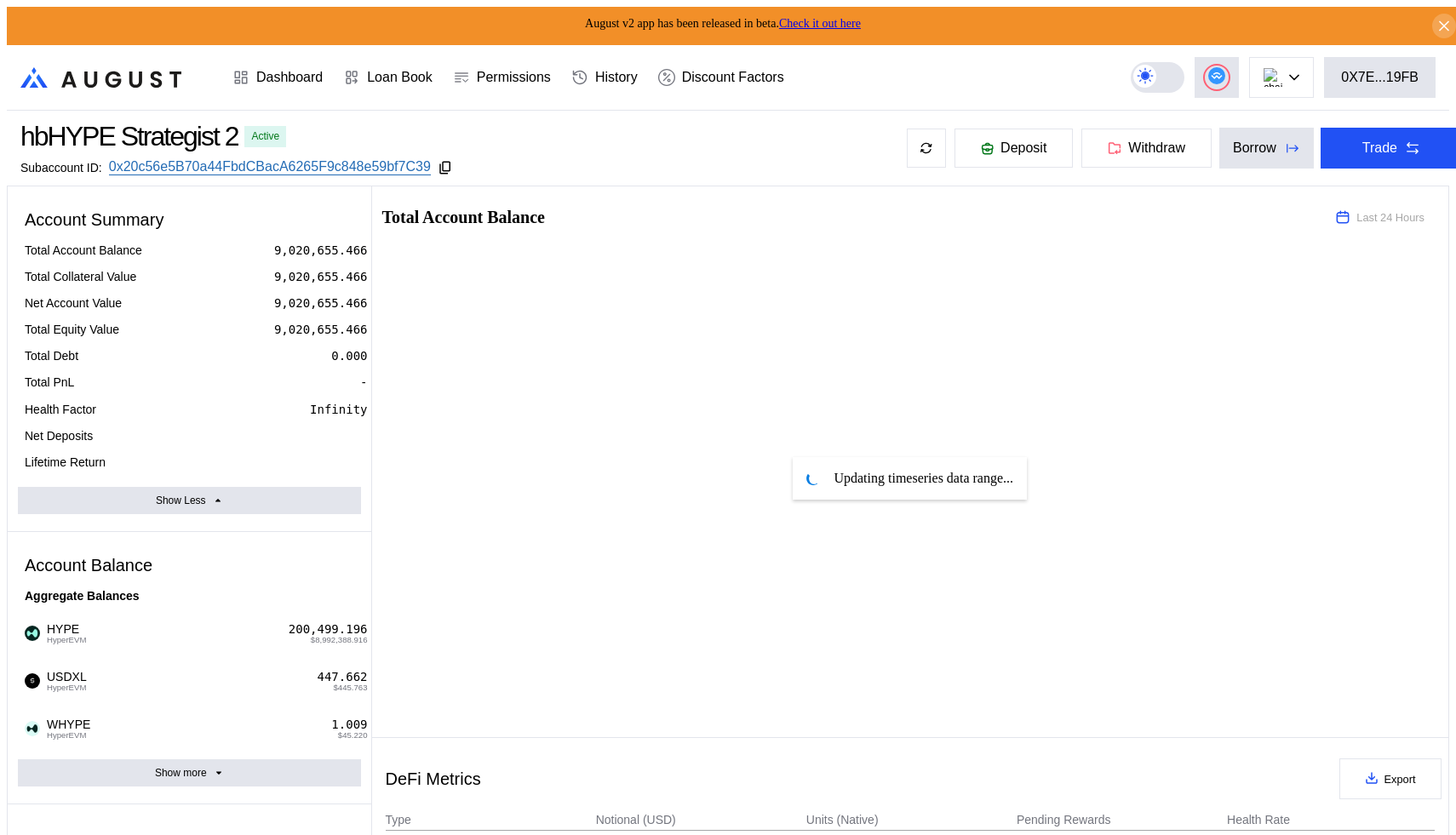
click at [1257, 76] on div "Avalanche Ethereum Arbitrum One Polygon Base BNB Smart Chain Scroll Linea OP Ma…" at bounding box center [1290, 77] width 318 height 41
click at [1239, 77] on button at bounding box center [1216, 77] width 45 height 41
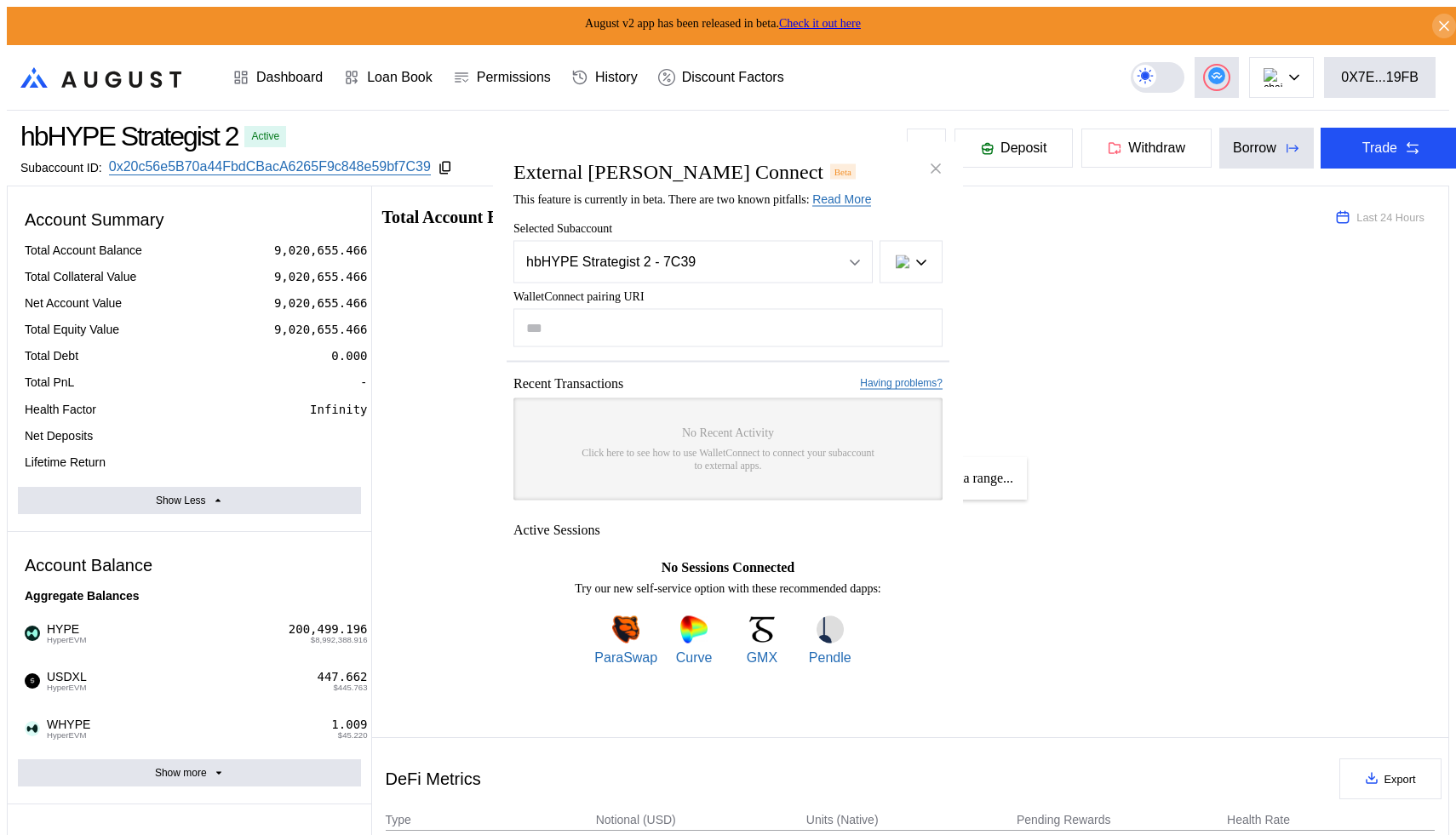
type input "**********"
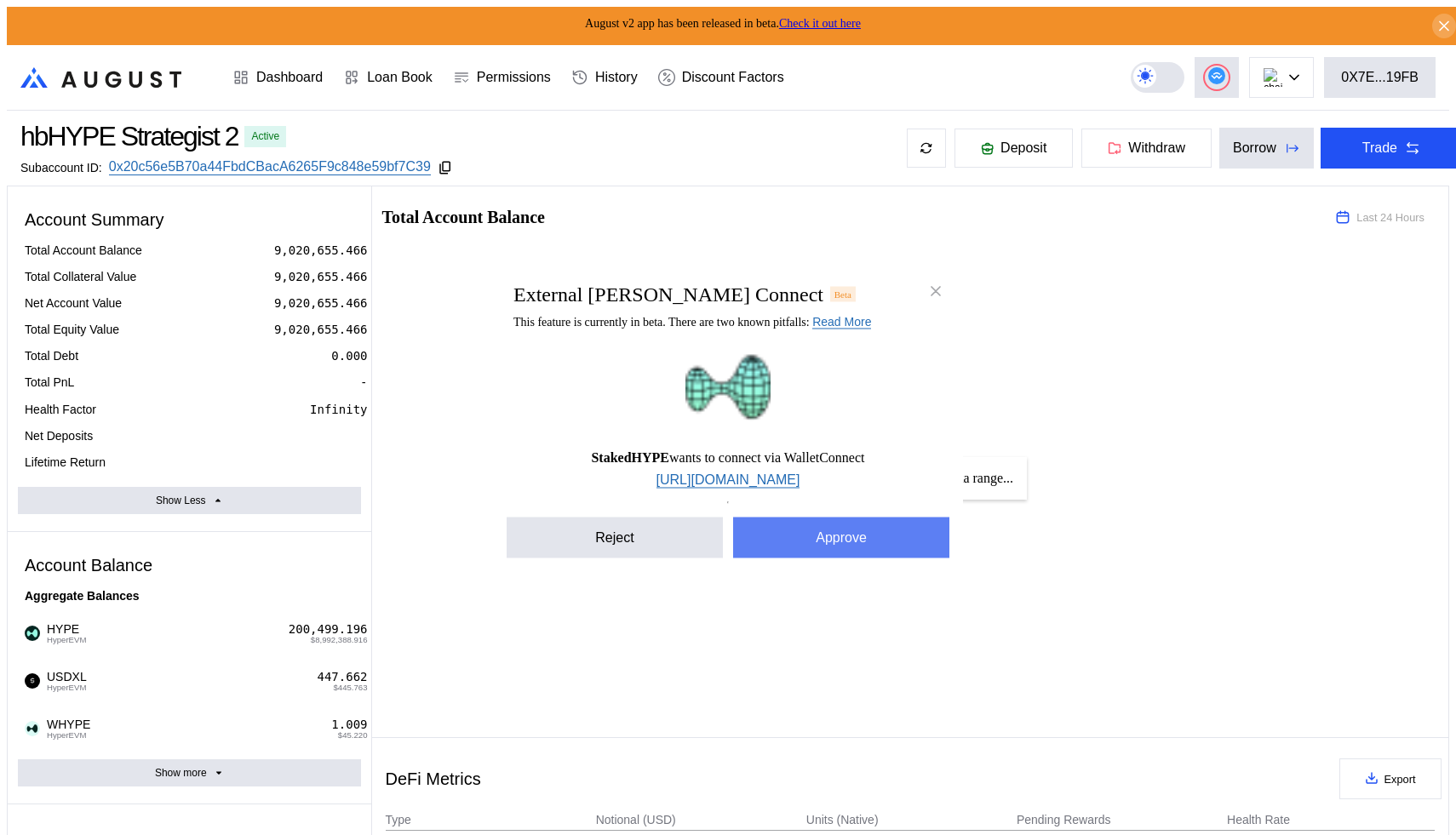
click at [810, 540] on button "Approve" at bounding box center [840, 537] width 216 height 41
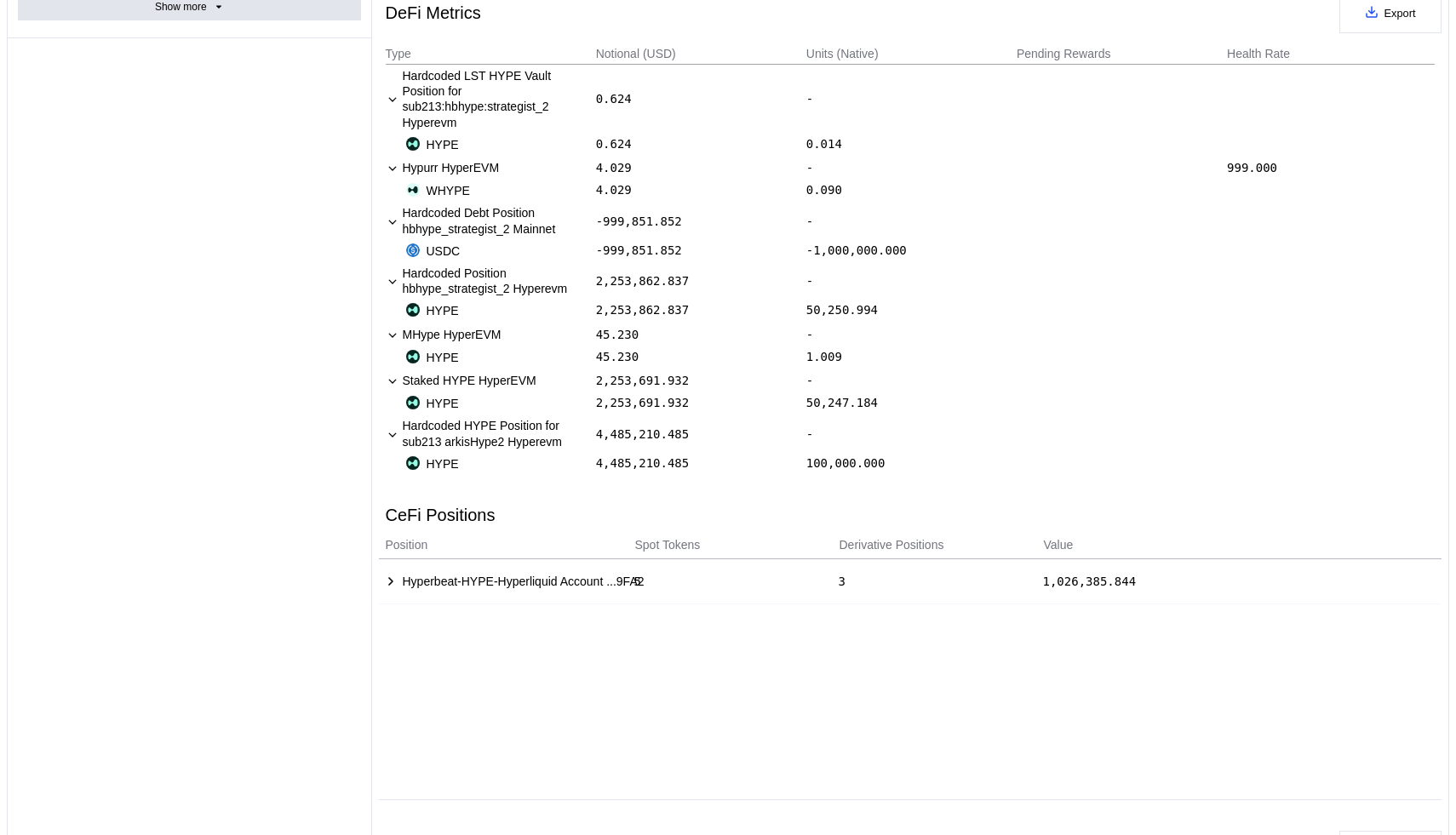
scroll to position [724, 0]
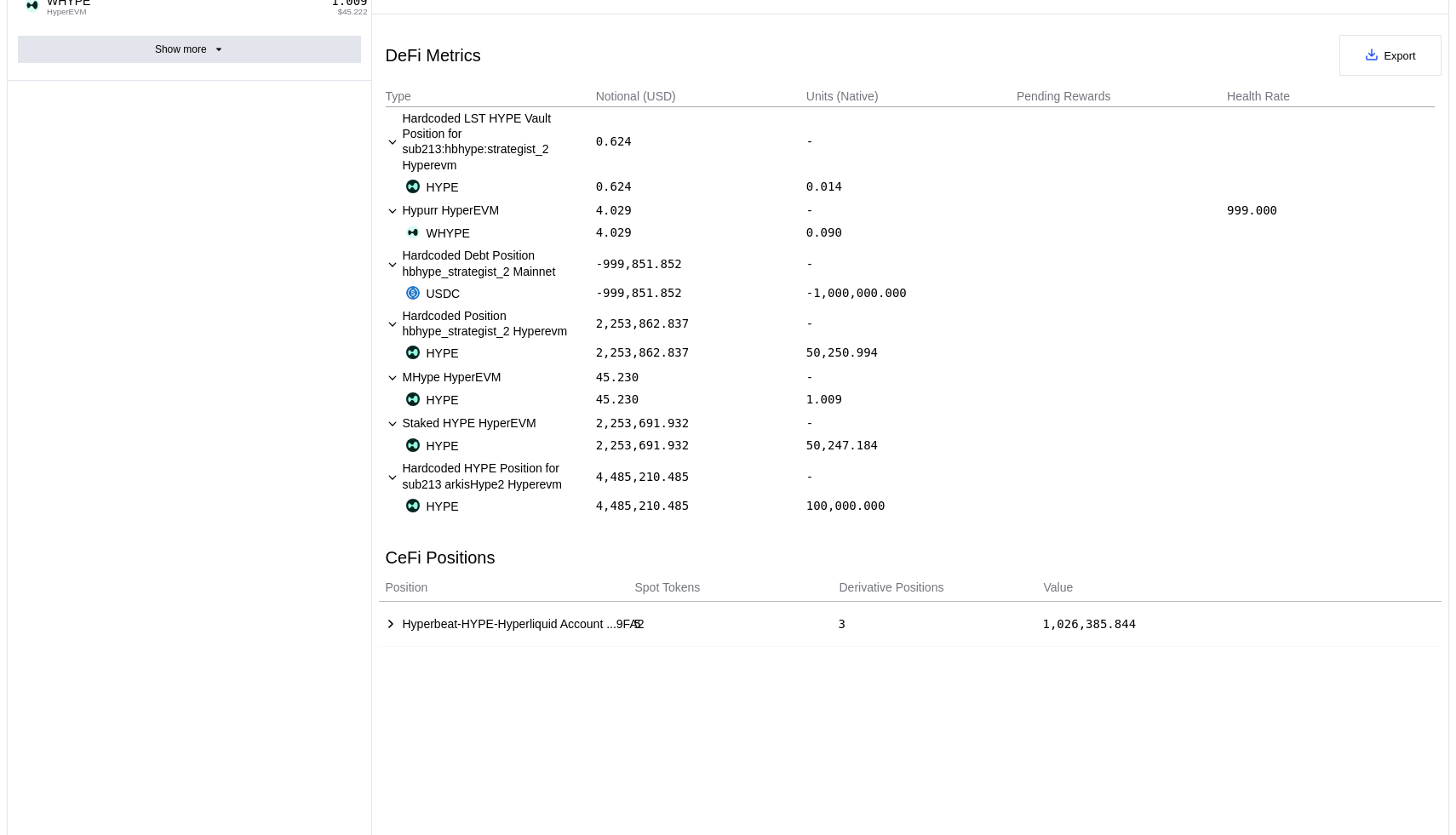
click at [721, 714] on div "Hyperbeat-HYPE-Hyperliquid Account ...9FA2 5 3 1,026,385.844 Symbol Value (USD)…" at bounding box center [910, 721] width 1063 height 240
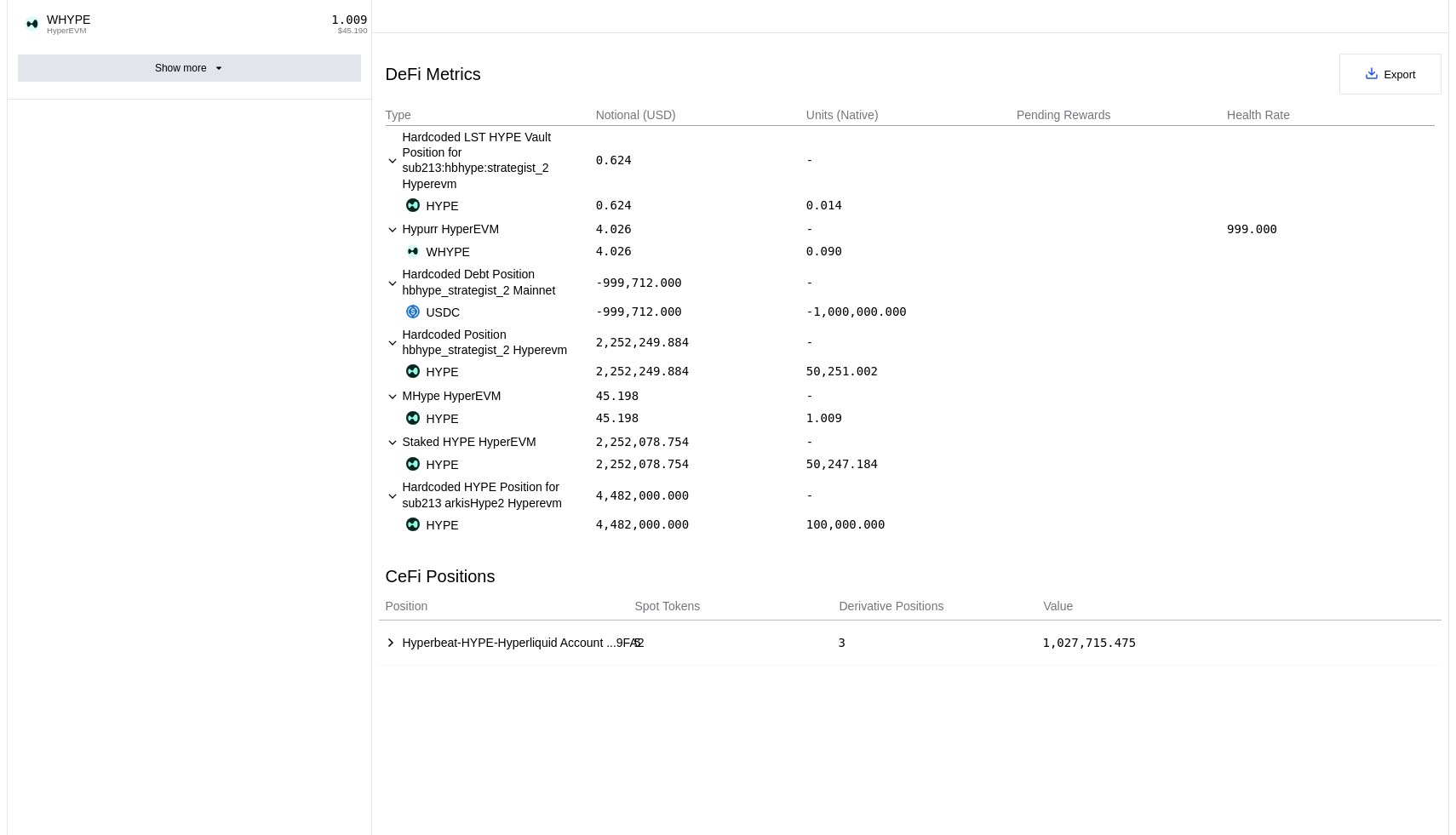
scroll to position [0, 0]
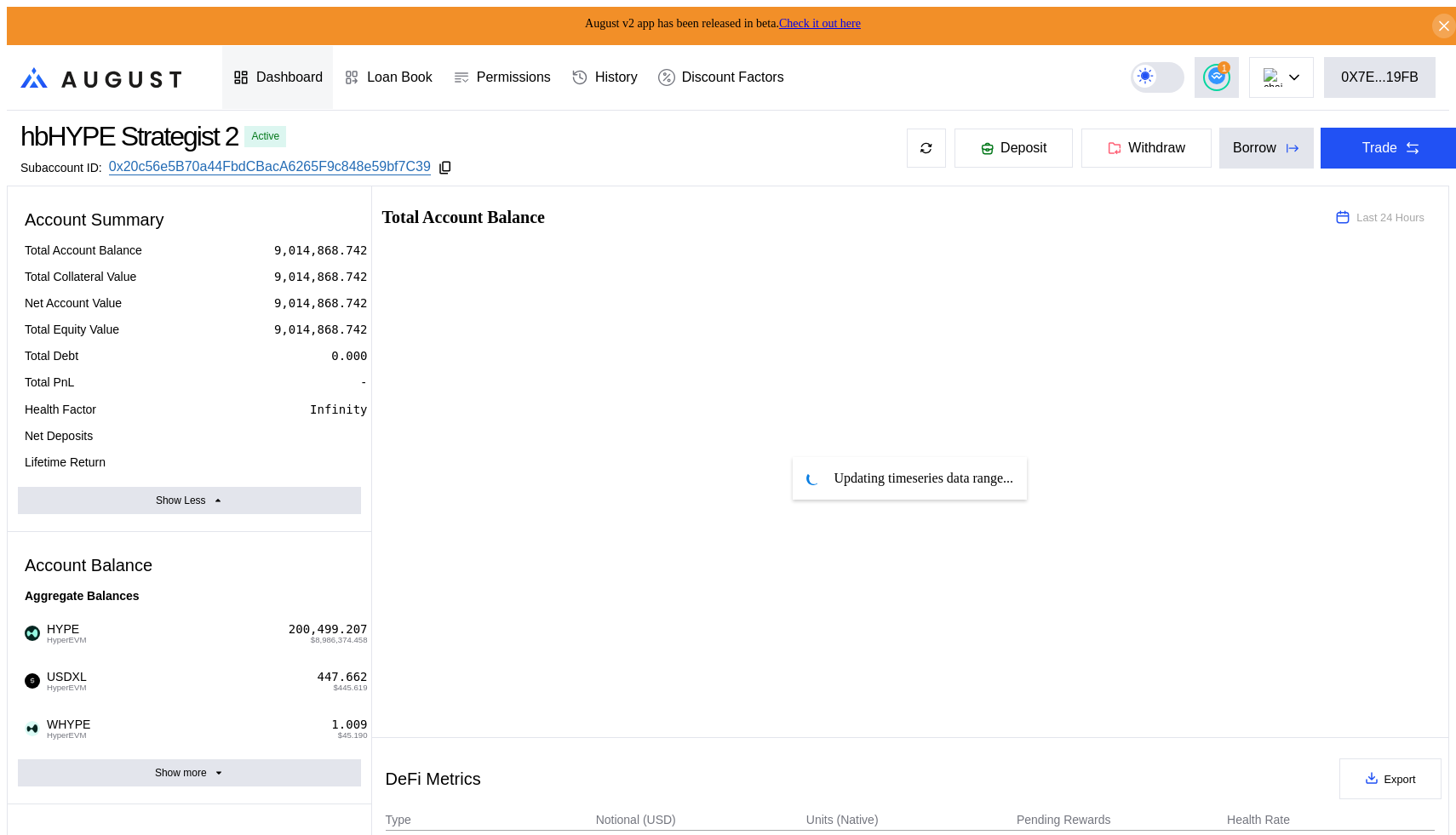
click at [312, 70] on div "Dashboard" at bounding box center [289, 78] width 66 height 16
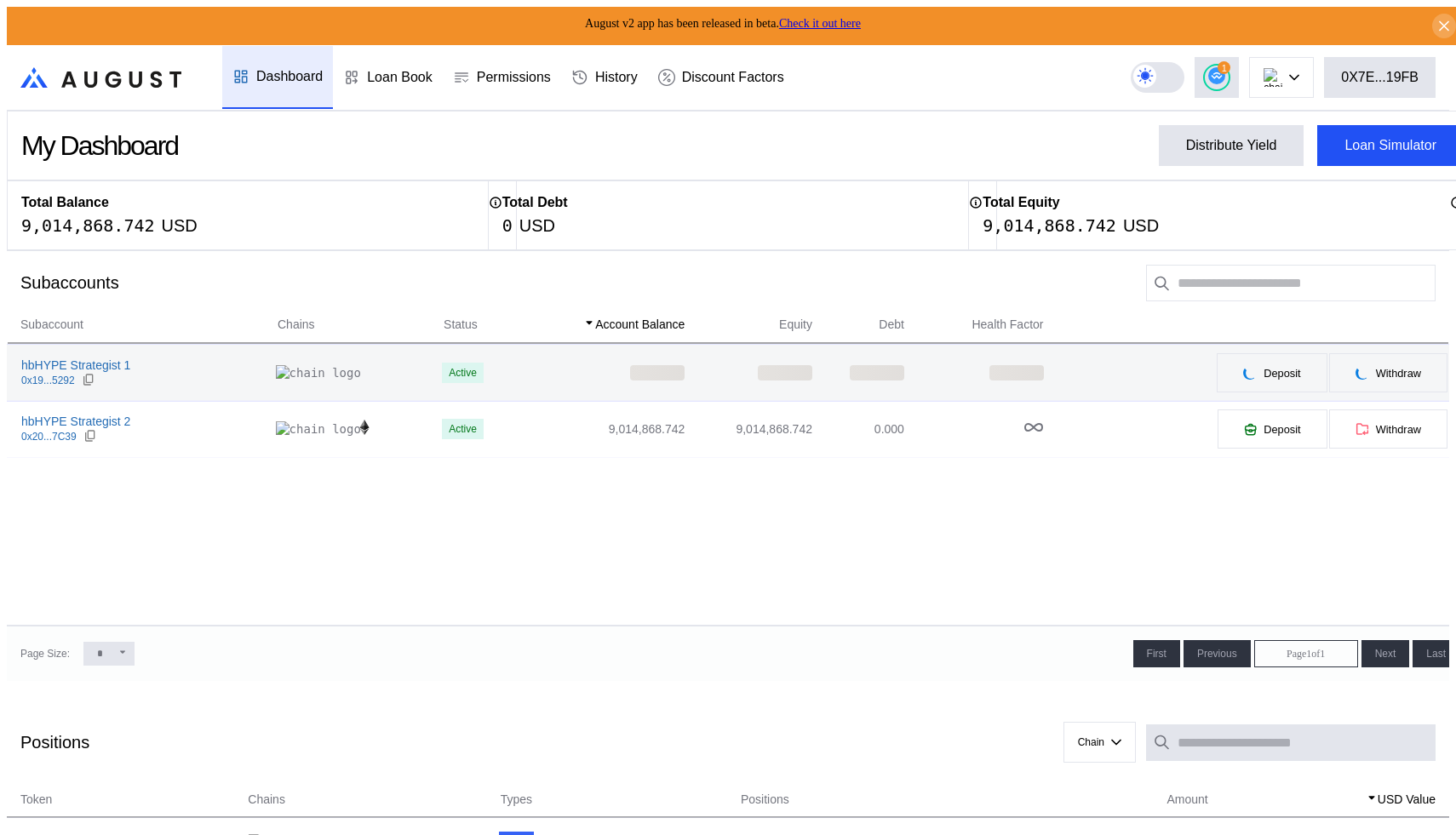
click at [186, 372] on div "hbHYPE Strategist 1 0x19...5292" at bounding box center [142, 372] width 268 height 31
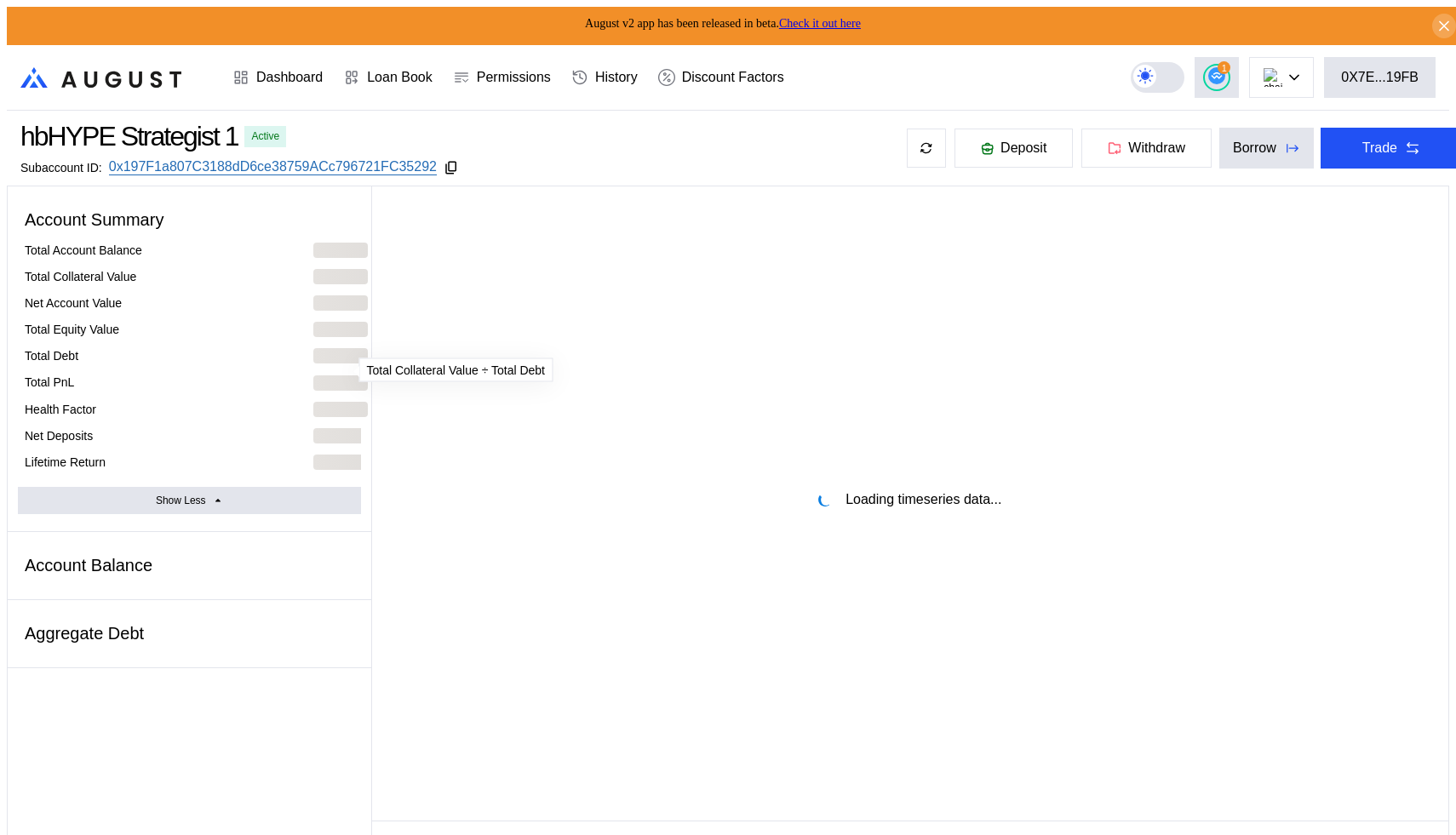
select select "*"
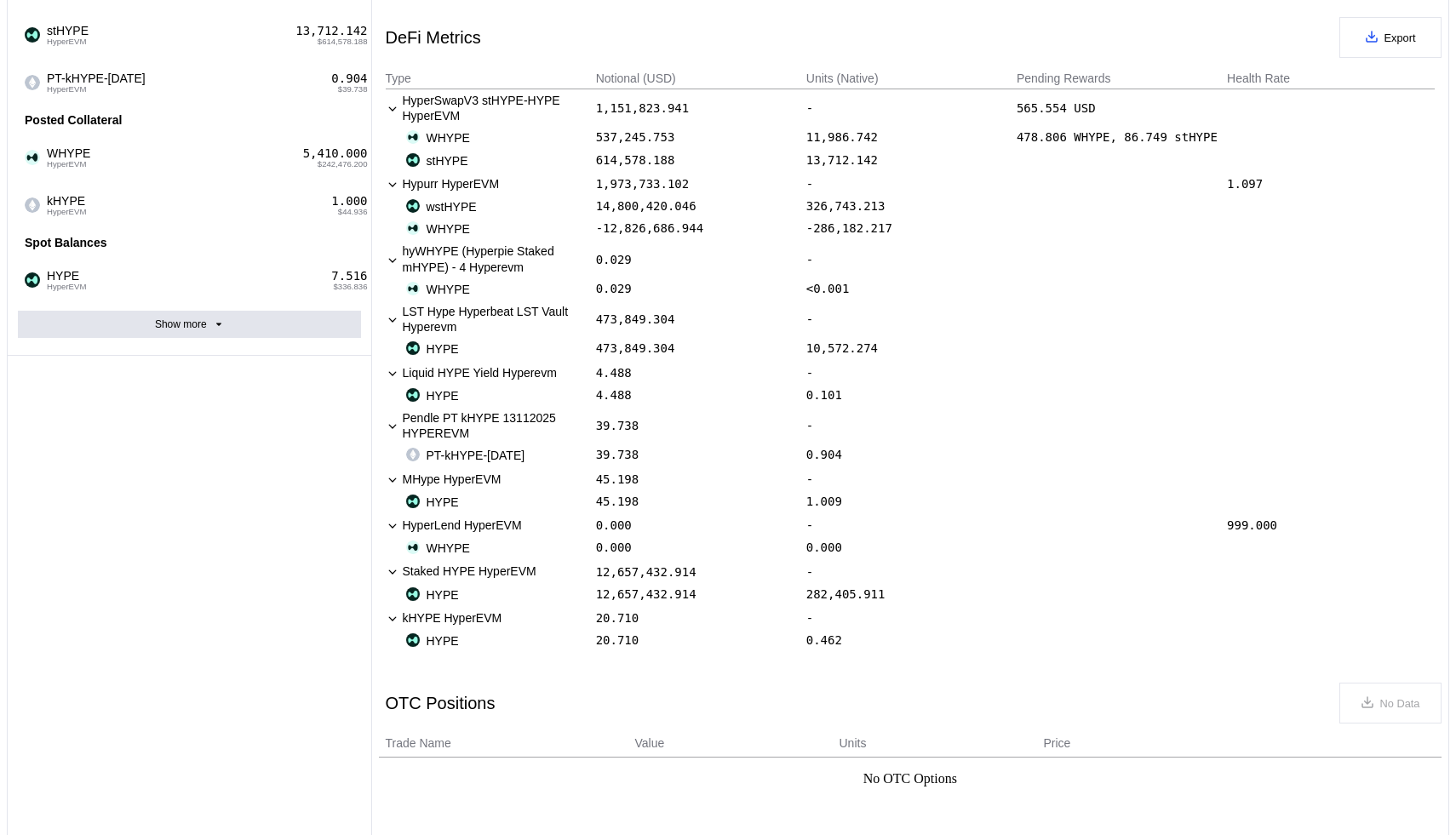
scroll to position [741, 0]
click at [614, 685] on div "OTC Positions No Data" at bounding box center [910, 704] width 1063 height 61
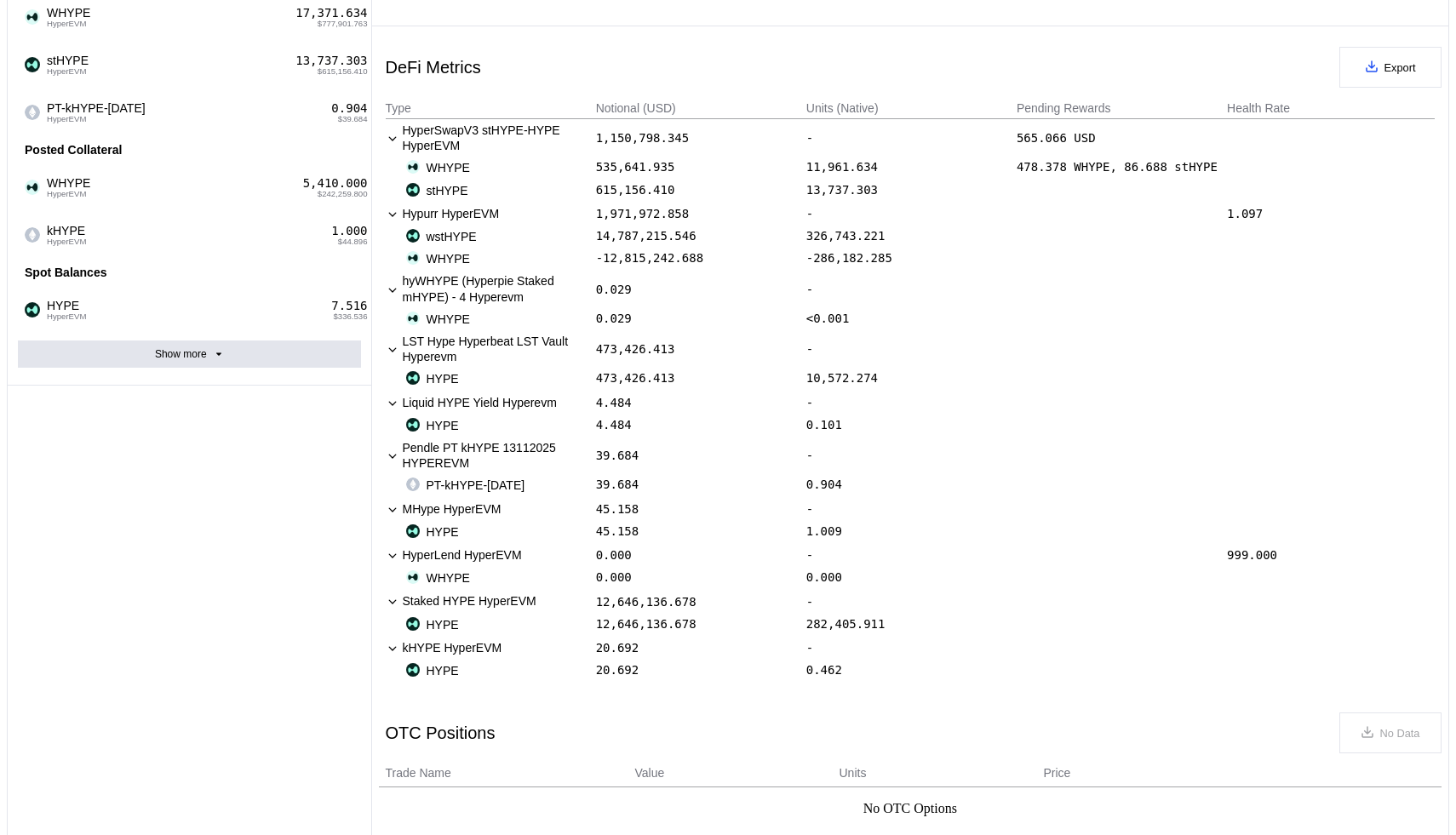
scroll to position [710, 0]
click at [1027, 170] on div "478.378 WHYPE, 86.688 stHYPE" at bounding box center [1121, 169] width 208 height 14
click at [1056, 170] on div "478.378 WHYPE, 86.688 stHYPE" at bounding box center [1121, 169] width 208 height 14
click at [1076, 138] on div "565.066 USD" at bounding box center [1121, 139] width 208 height 31
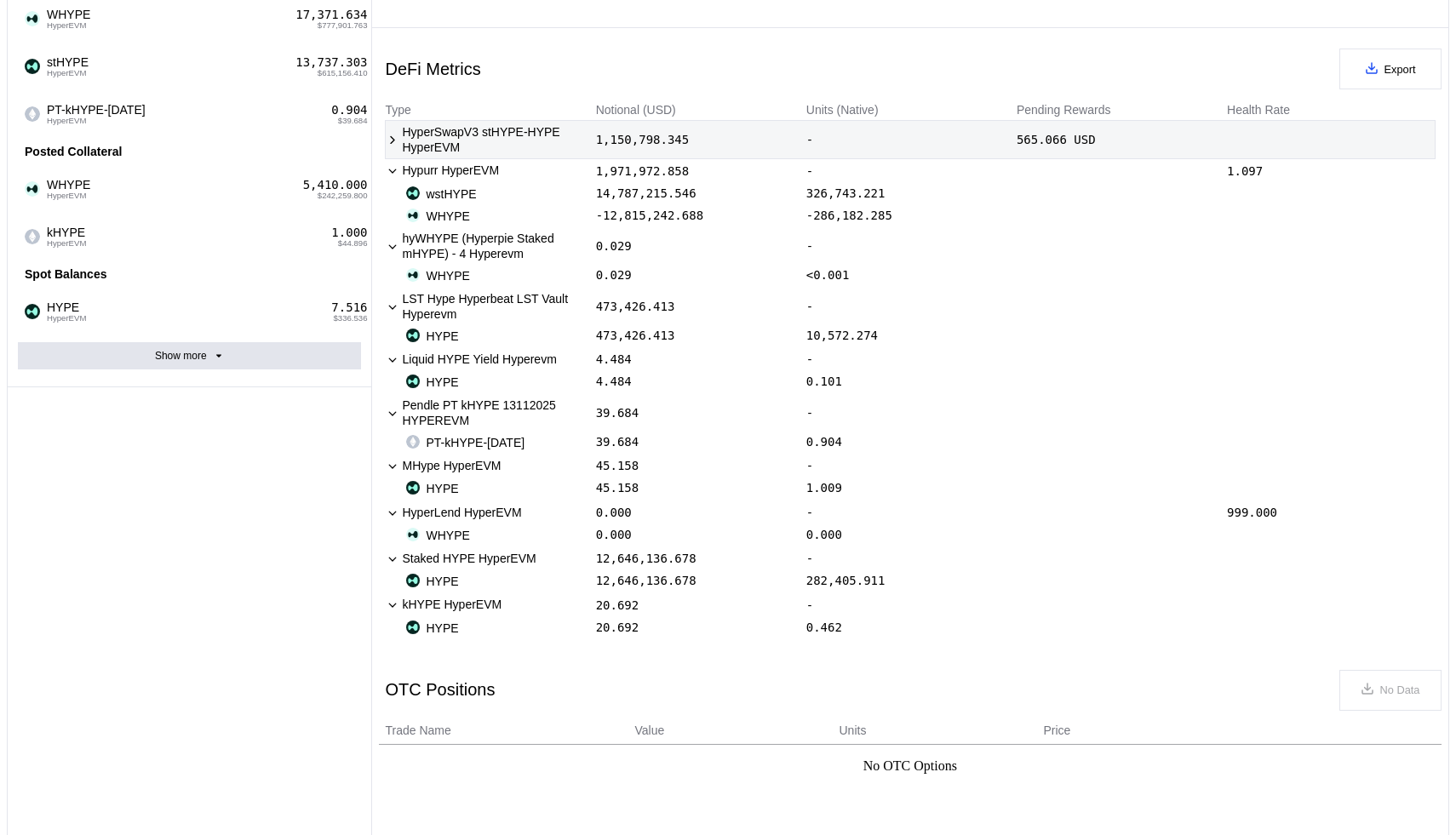
click at [1076, 138] on div "565.066 USD" at bounding box center [1121, 139] width 208 height 31
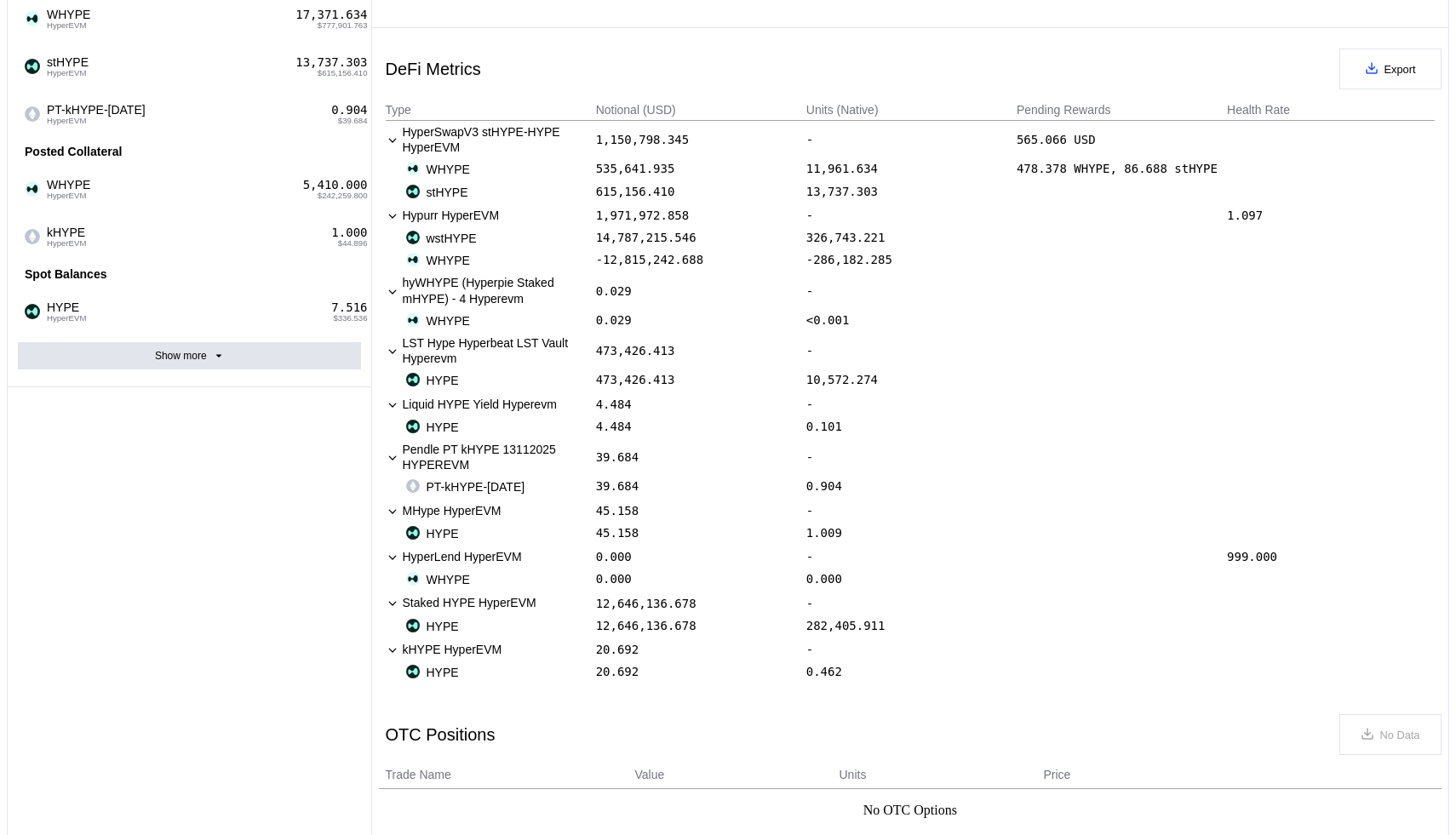
click at [331, 288] on div "Account Summary Total Account Balance 16,485,650.635 Total Collateral Value 16,…" at bounding box center [190, 264] width 365 height 1576
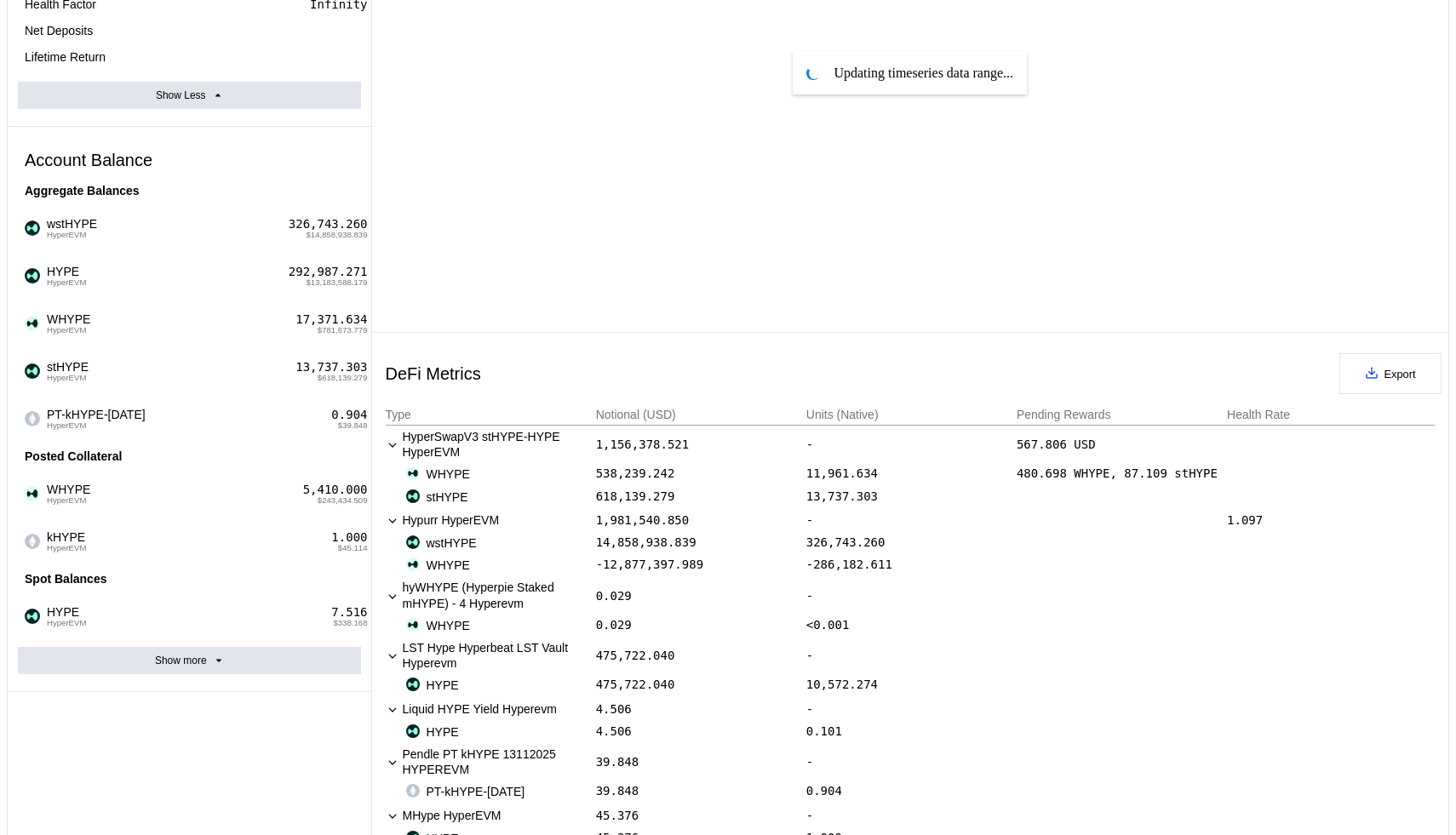
scroll to position [0, 0]
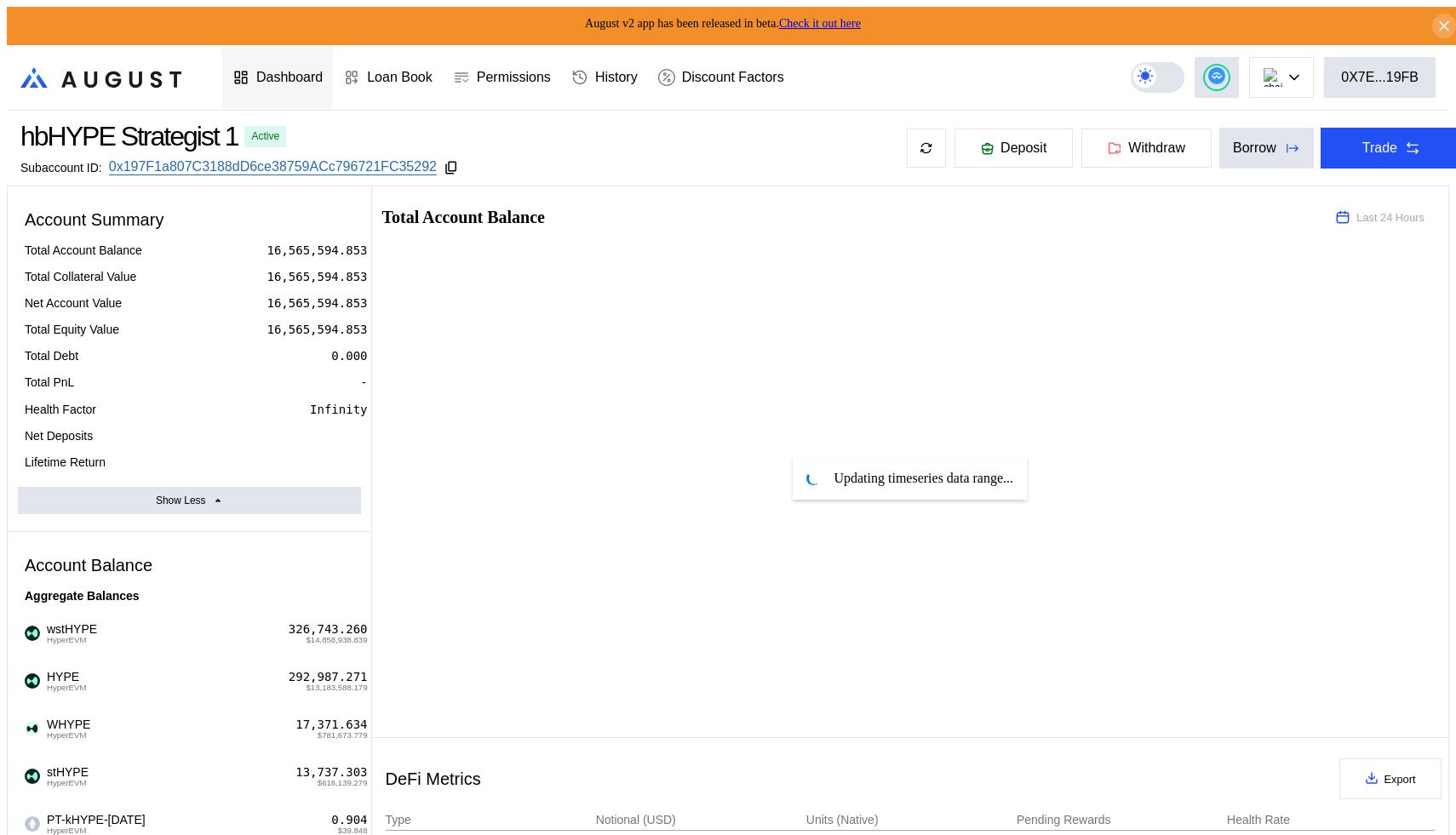
click at [305, 70] on div "Dashboard" at bounding box center [289, 78] width 66 height 16
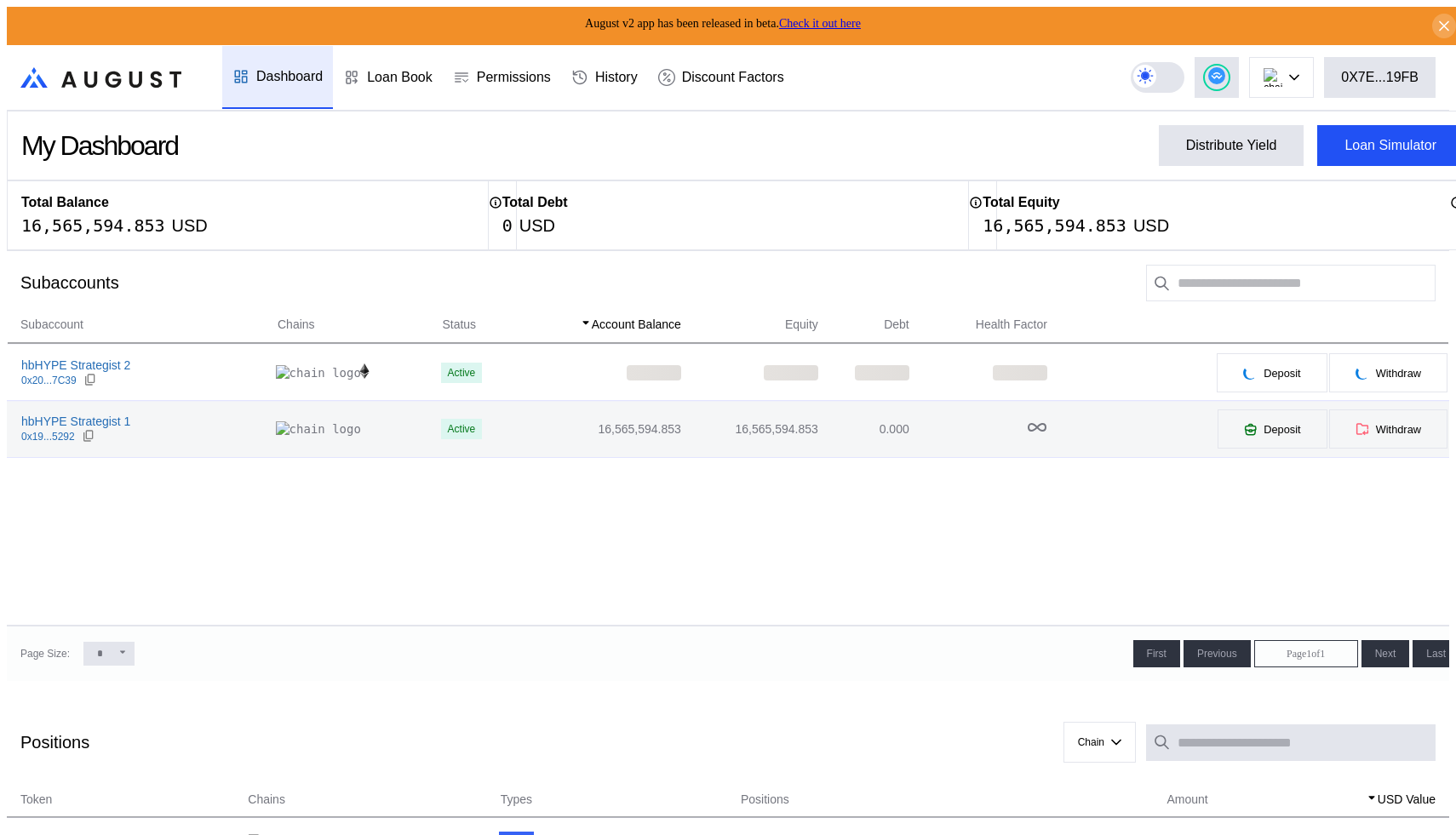
click at [200, 430] on div "hbHYPE Strategist 1 0x19...5292" at bounding box center [142, 428] width 268 height 31
select select "*"
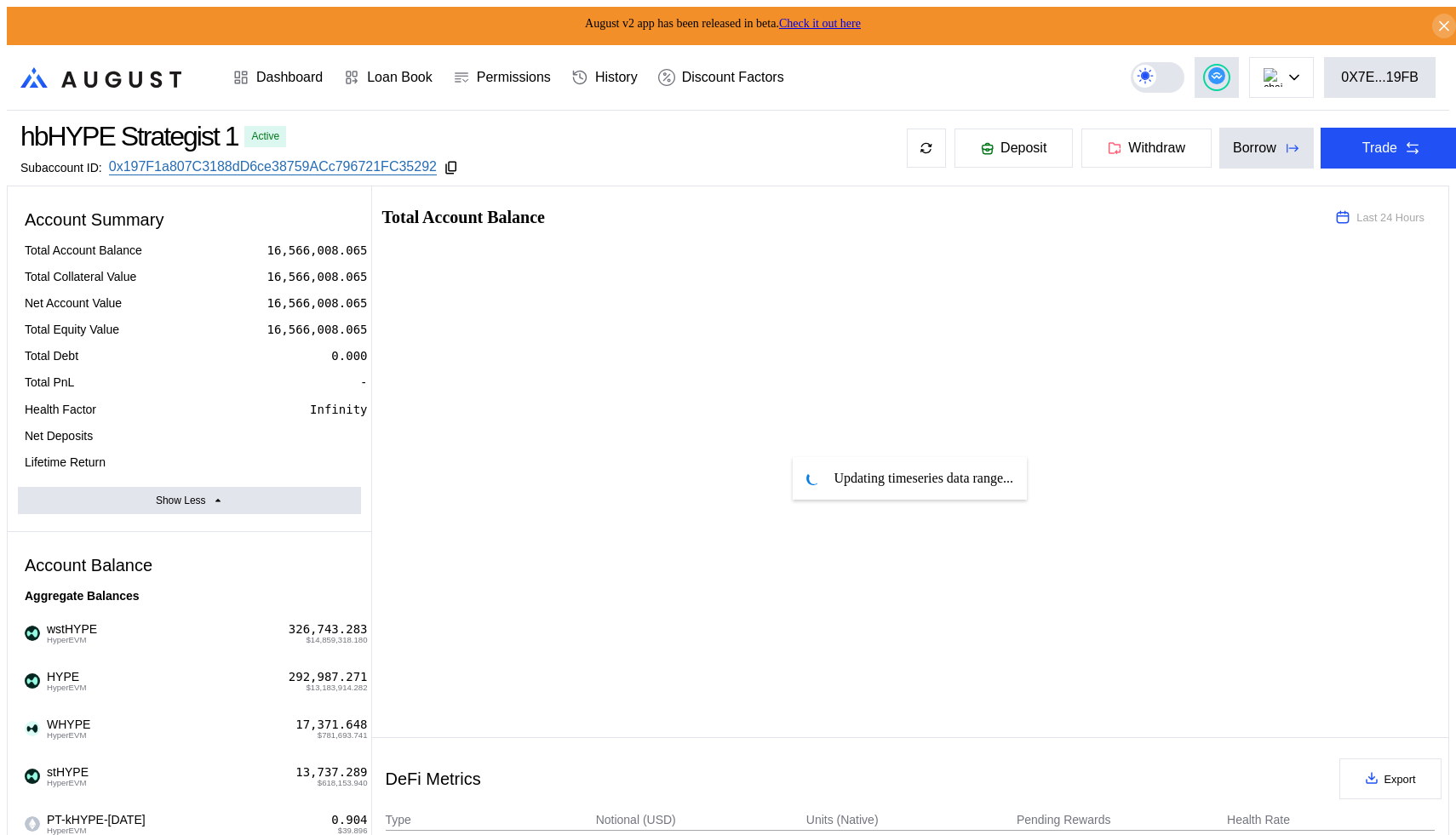
click at [364, 483] on div "Account Summary Total Account Balance 16,566,008.065 Total Collateral Value 16,…" at bounding box center [190, 358] width 364 height 345
click at [267, 79] on div "Dashboard" at bounding box center [289, 78] width 66 height 16
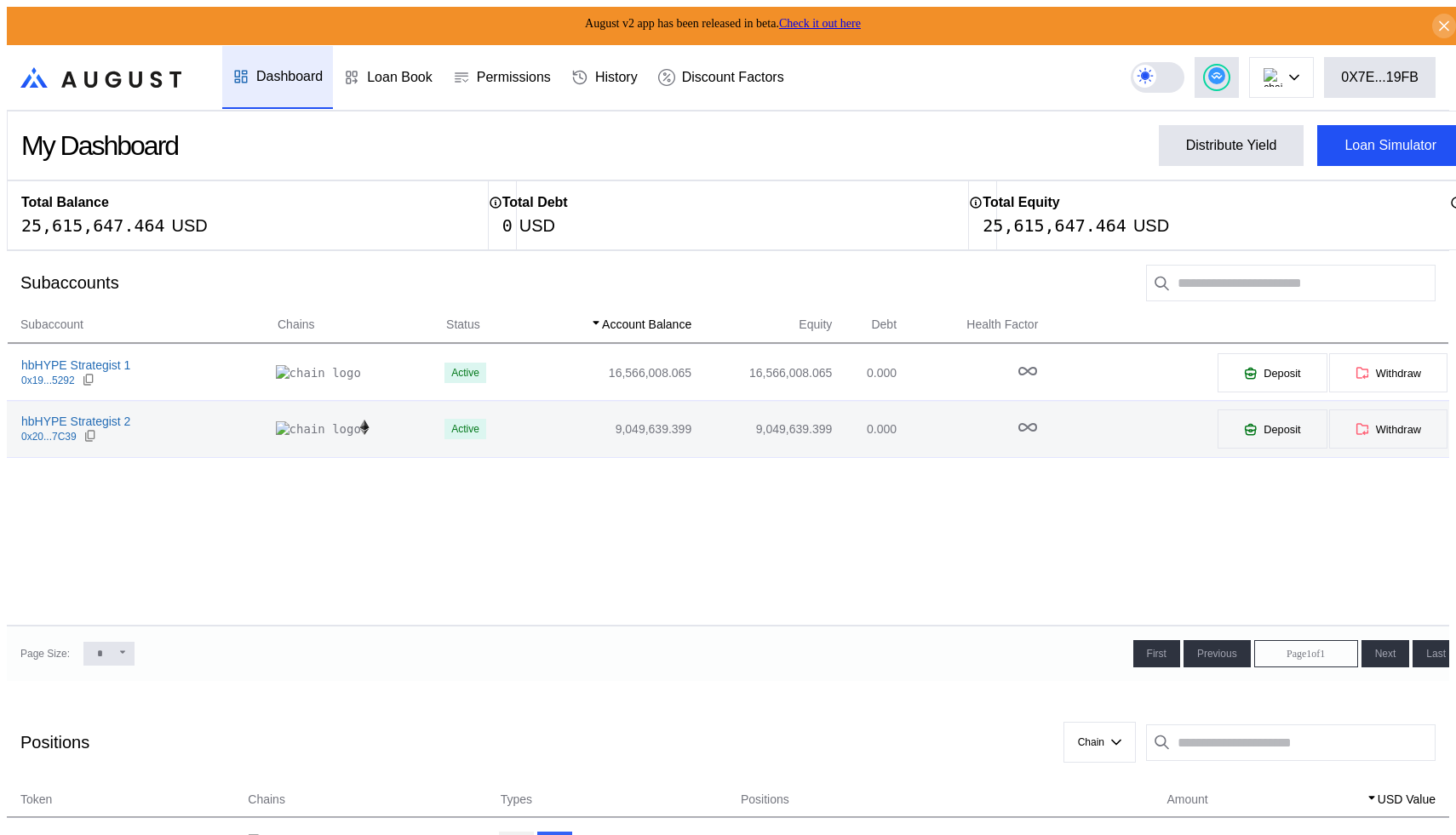
click at [521, 449] on td "9,049,639.399" at bounding box center [607, 429] width 171 height 56
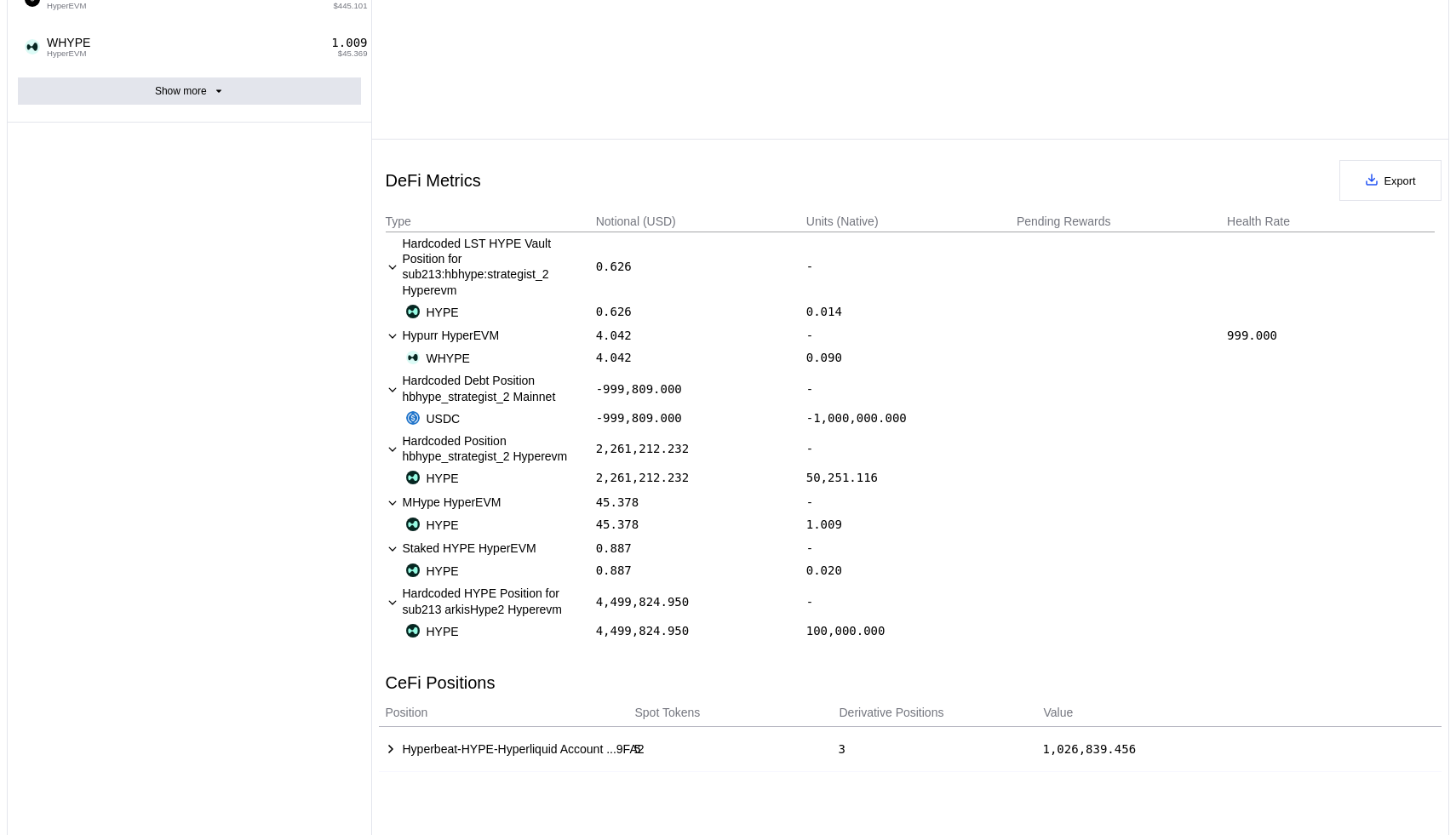
scroll to position [522, 0]
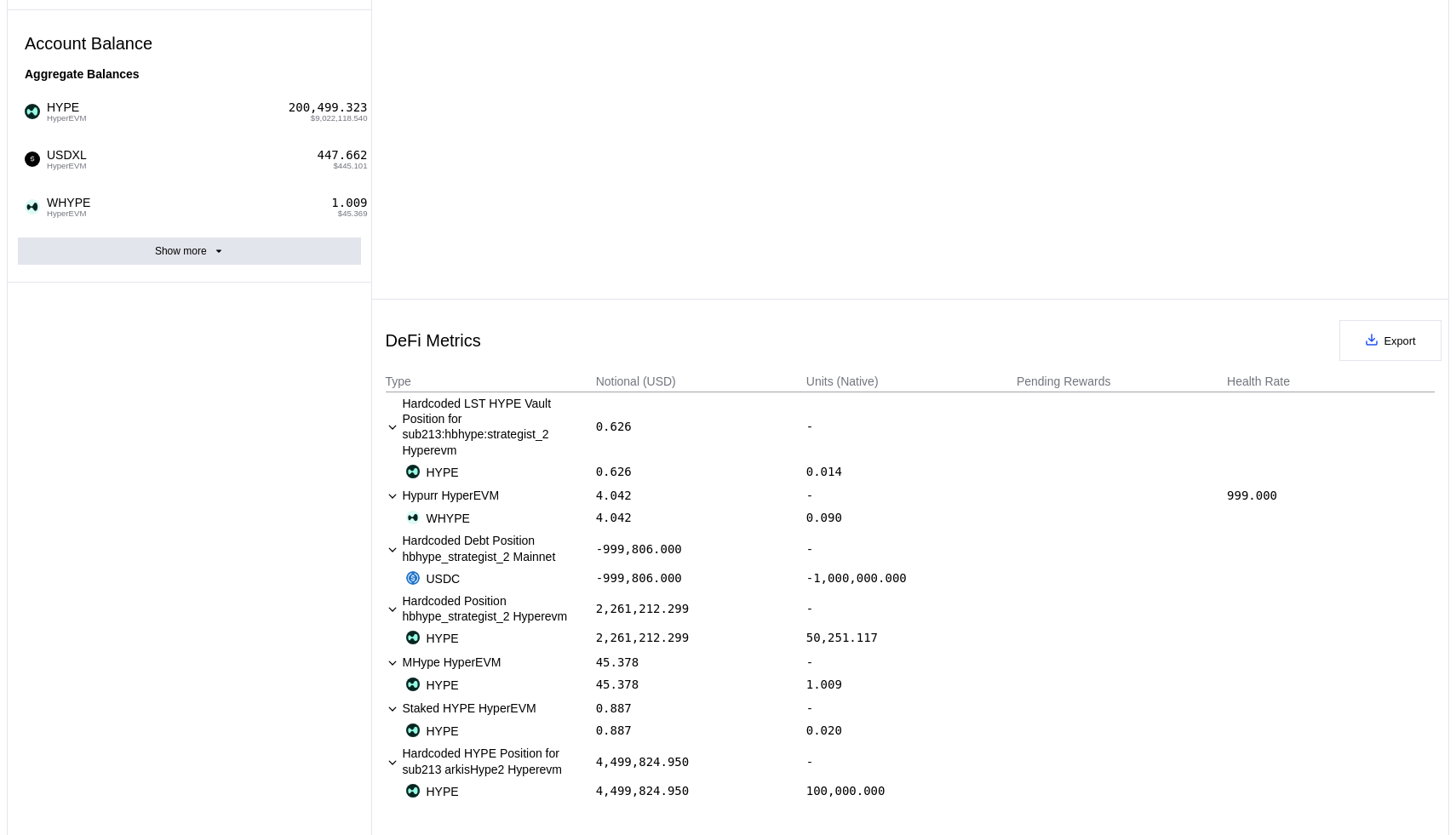
select select "*"
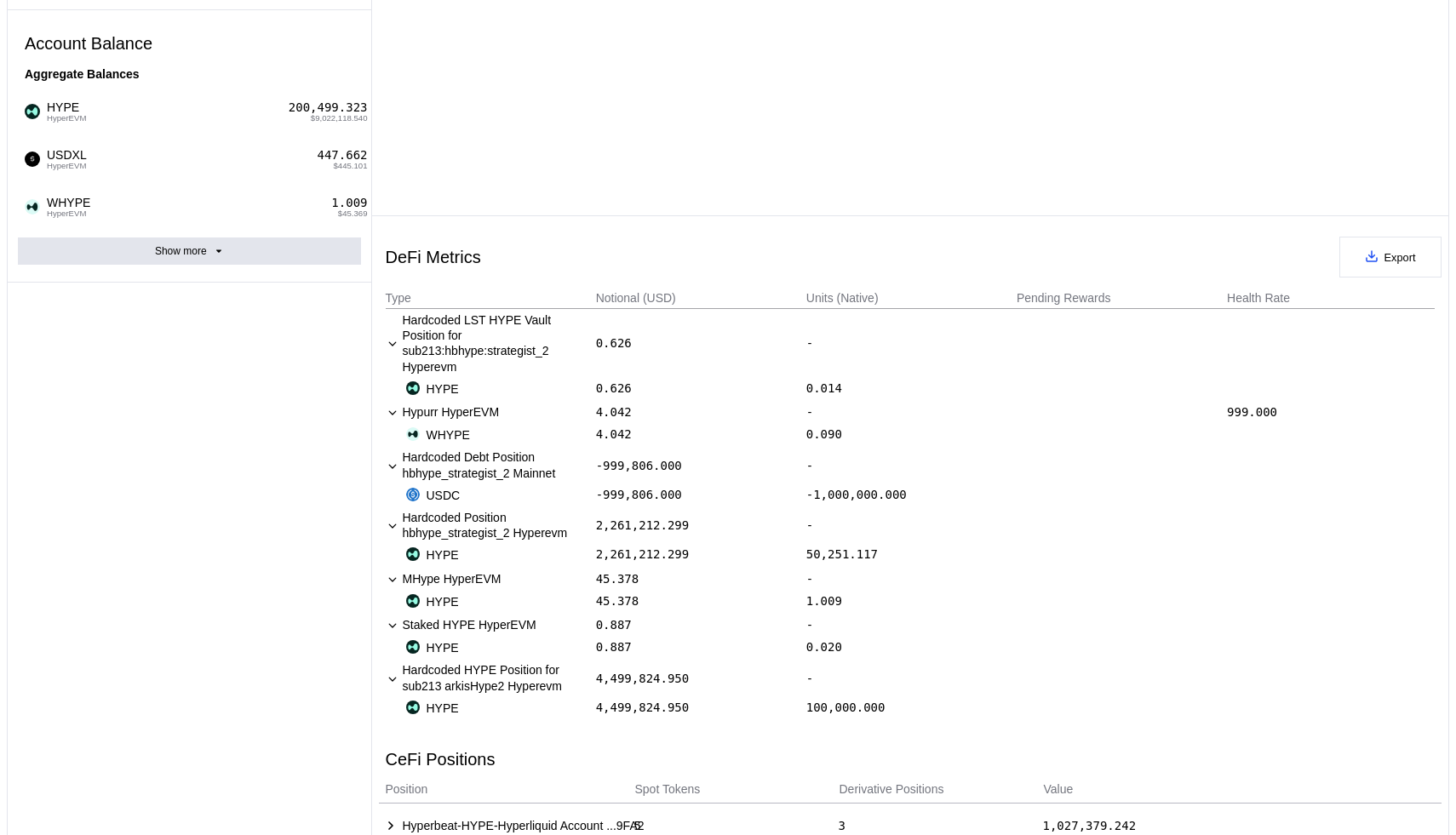
click at [530, 435] on div "WHYPE" at bounding box center [499, 435] width 187 height 16
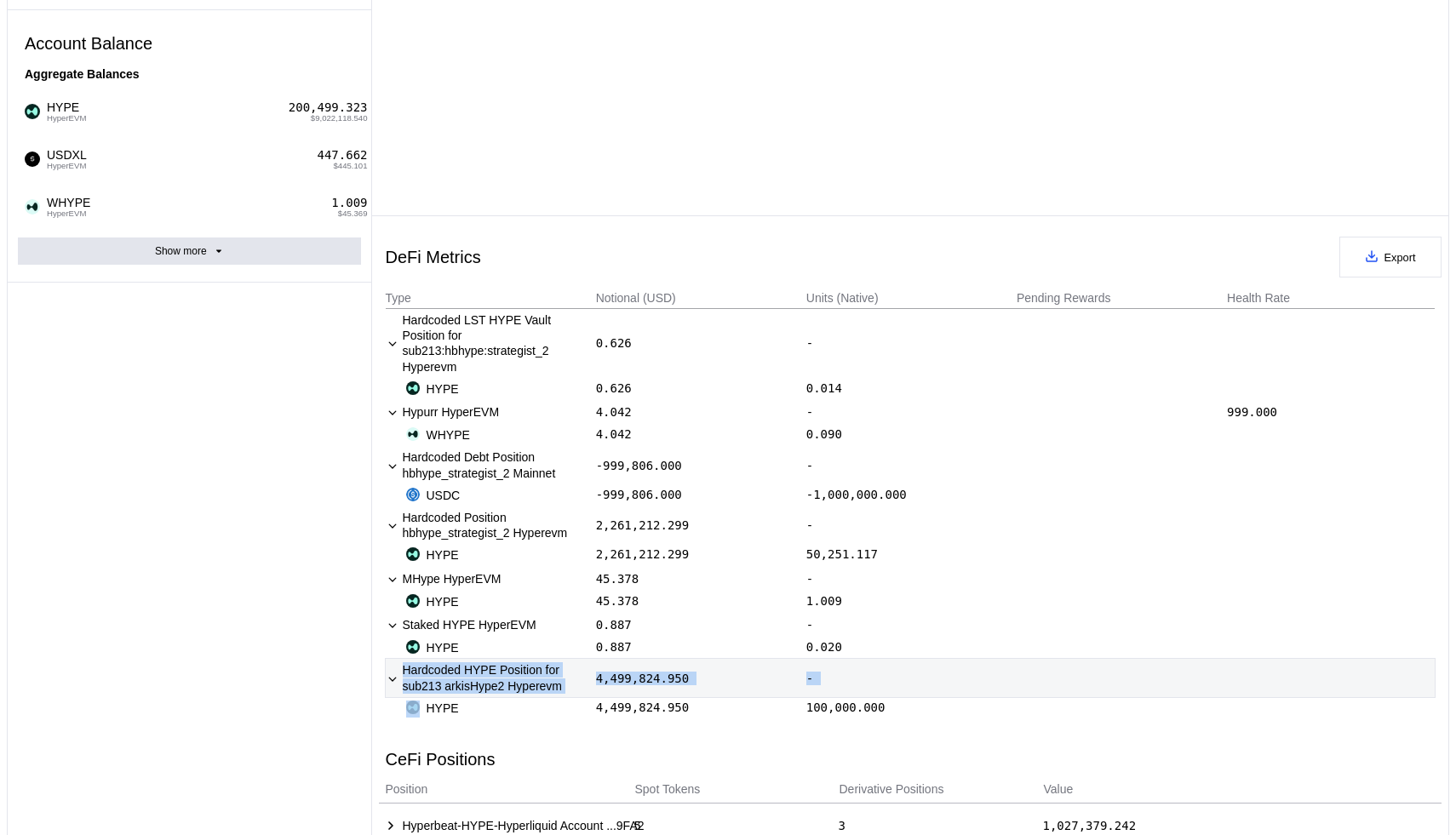
drag, startPoint x: 538, startPoint y: 710, endPoint x: 379, endPoint y: 678, distance: 162.2
click at [379, 678] on div "Hardcoded HYPE Position for sub213 arkisHype2 Hyperevm 4,499,824.950 - HYPE 4,4…" at bounding box center [910, 689] width 1063 height 60
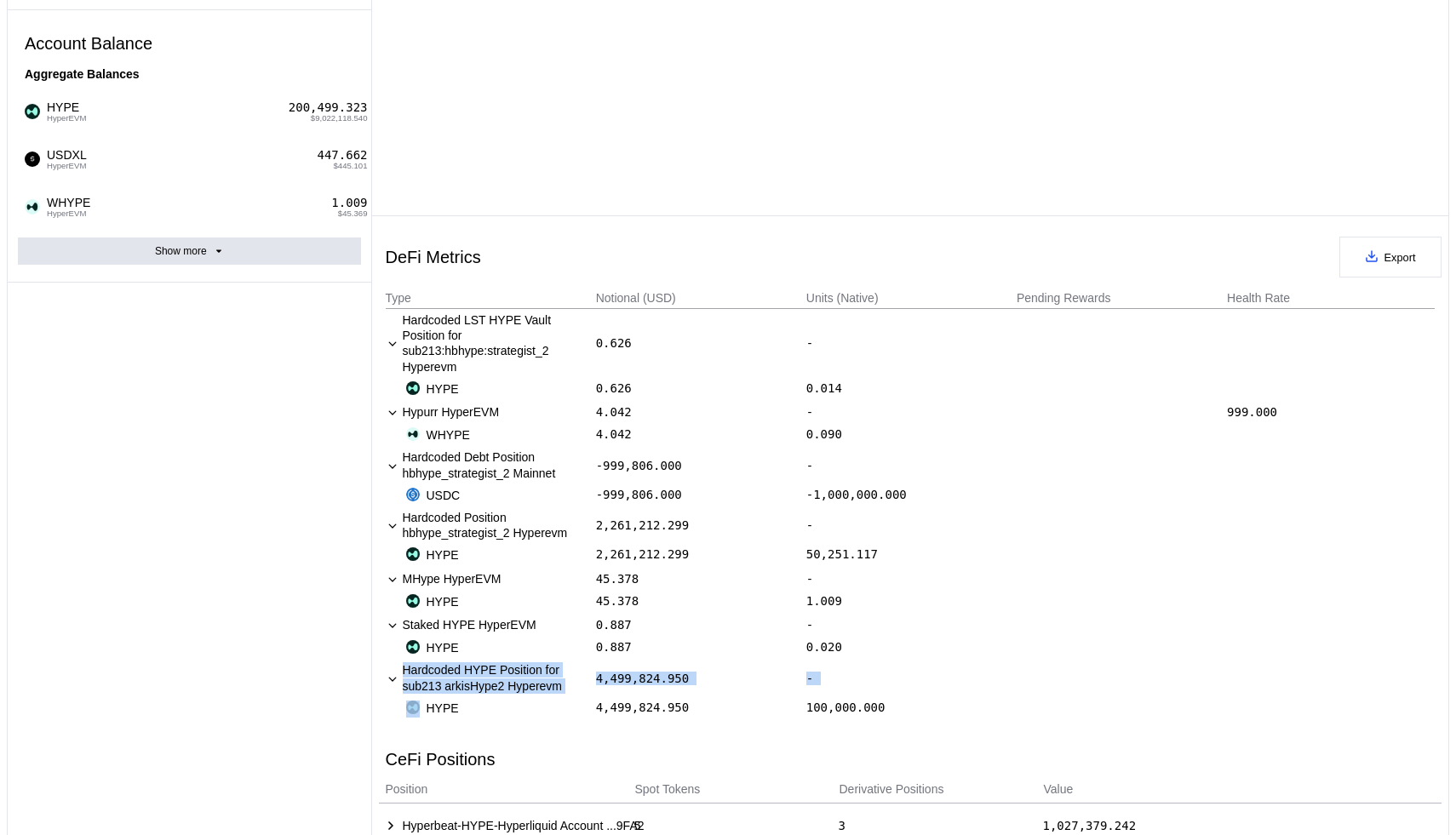
click at [485, 702] on div "HYPE 4,499,824.950 100,000.000" at bounding box center [910, 707] width 1049 height 22
